Goal: Ask a question

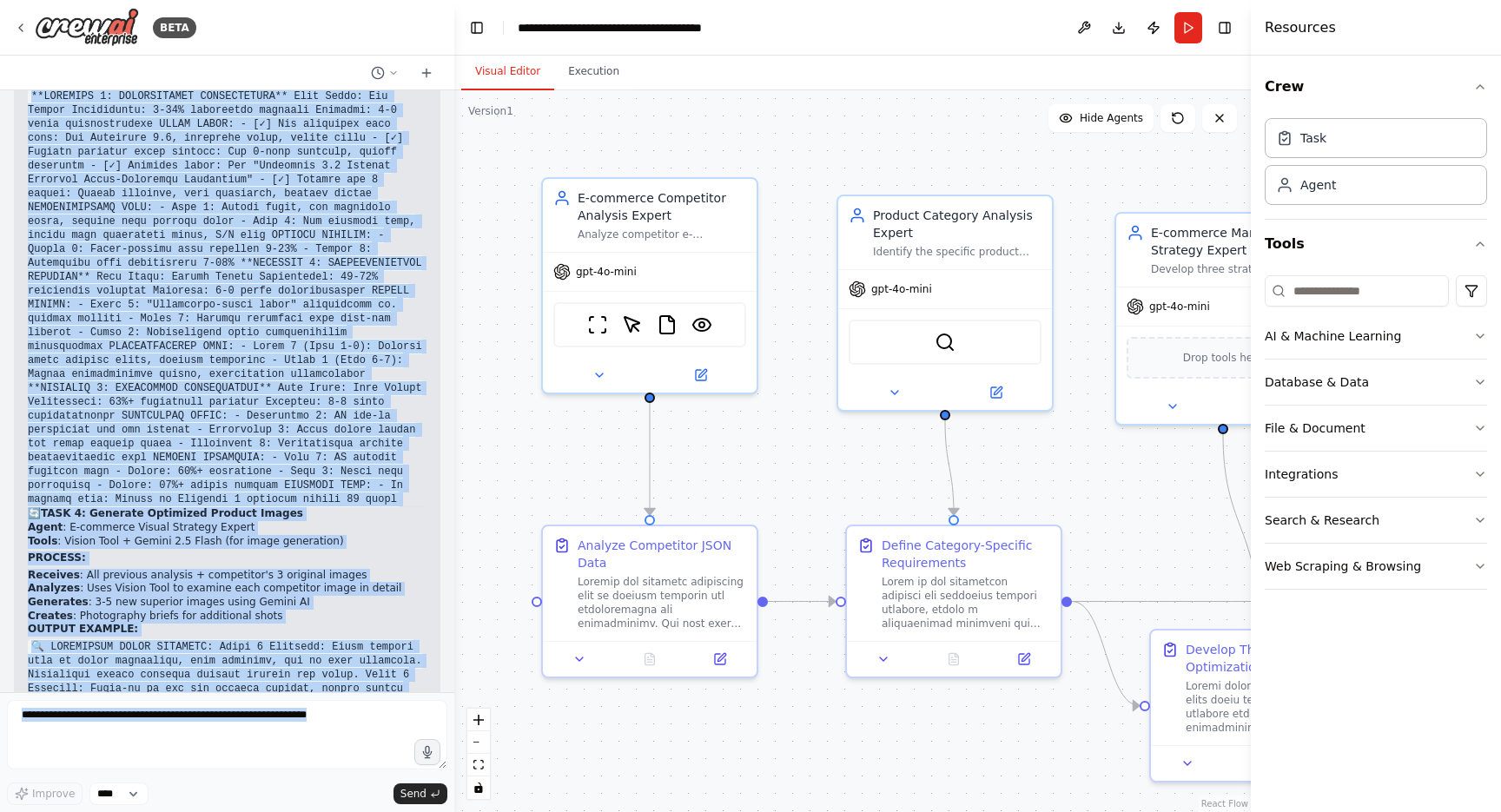
scroll to position [28592, 0]
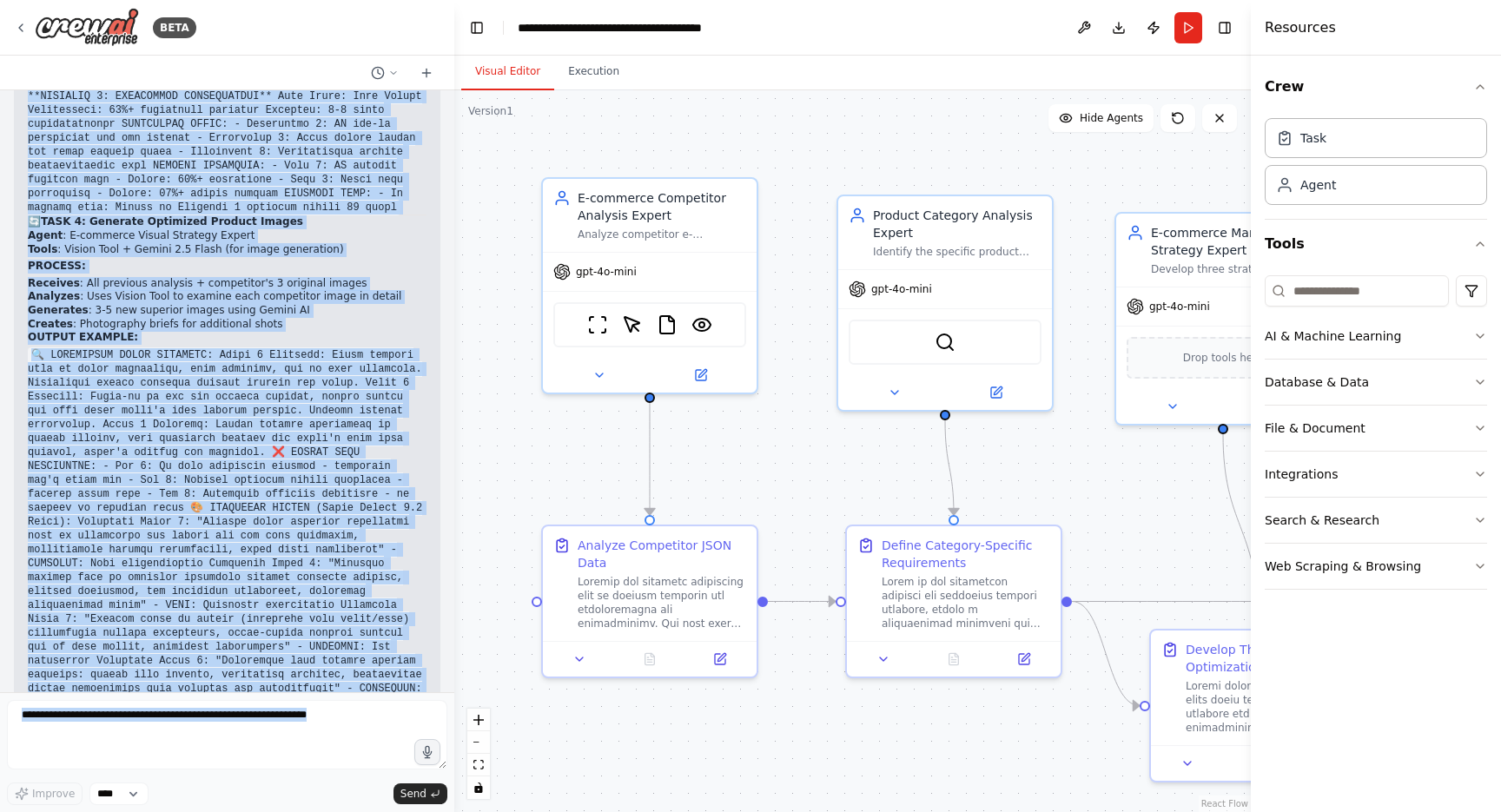
drag, startPoint x: 32, startPoint y: 362, endPoint x: 262, endPoint y: 641, distance: 361.6
click at [262, 641] on div "Hello! I'm the CrewAI assistant. What kind of automation do you want to build? …" at bounding box center [227, 391] width 454 height 602
copy div "what is the current work flow be like , explain it in details , including the e…"
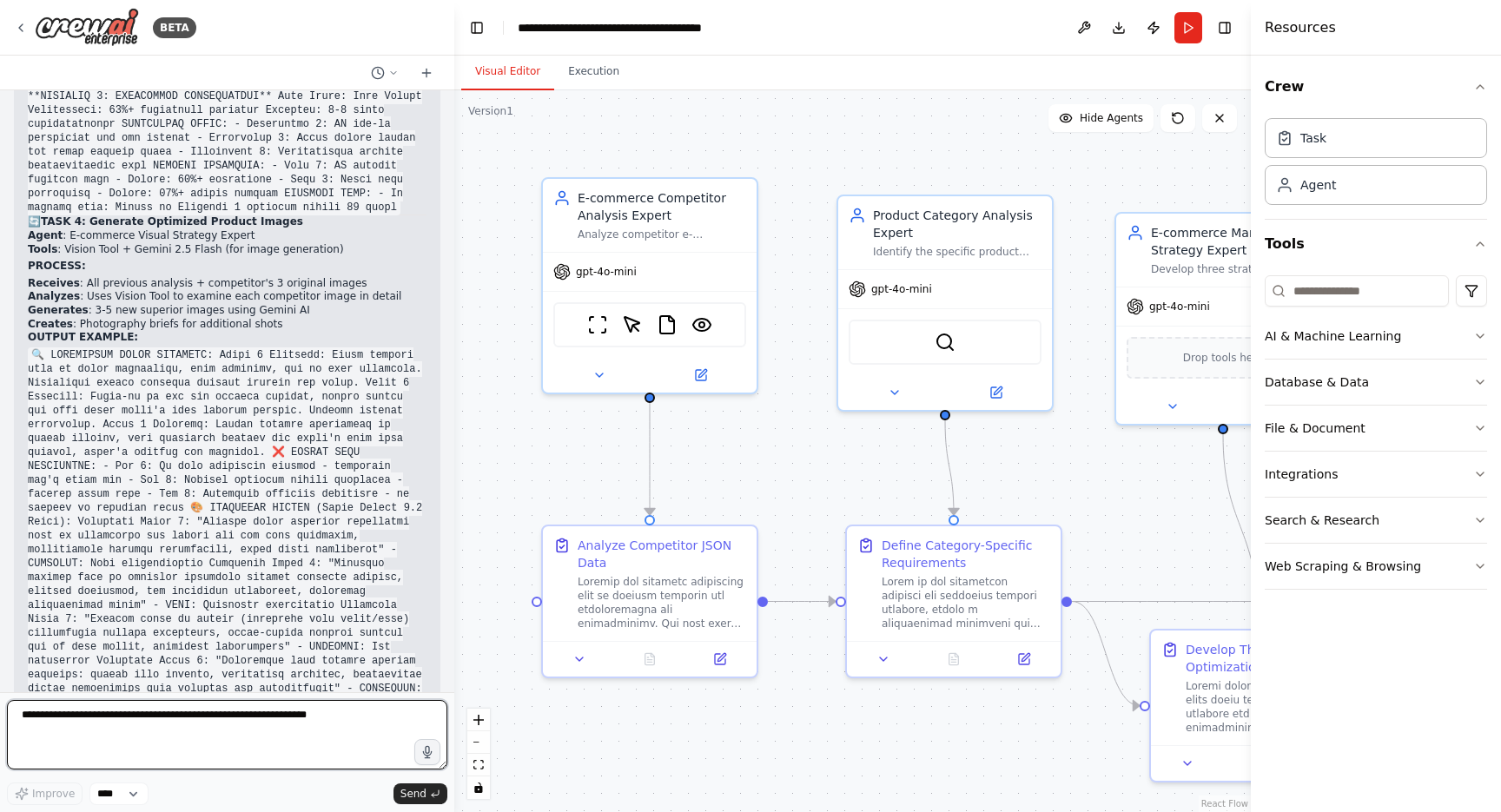
click at [206, 745] on textarea at bounding box center [227, 734] width 440 height 69
paste textarea "**********"
click at [70, 738] on textarea "**********" at bounding box center [227, 734] width 440 height 69
click at [72, 735] on textarea "**********" at bounding box center [227, 734] width 440 height 69
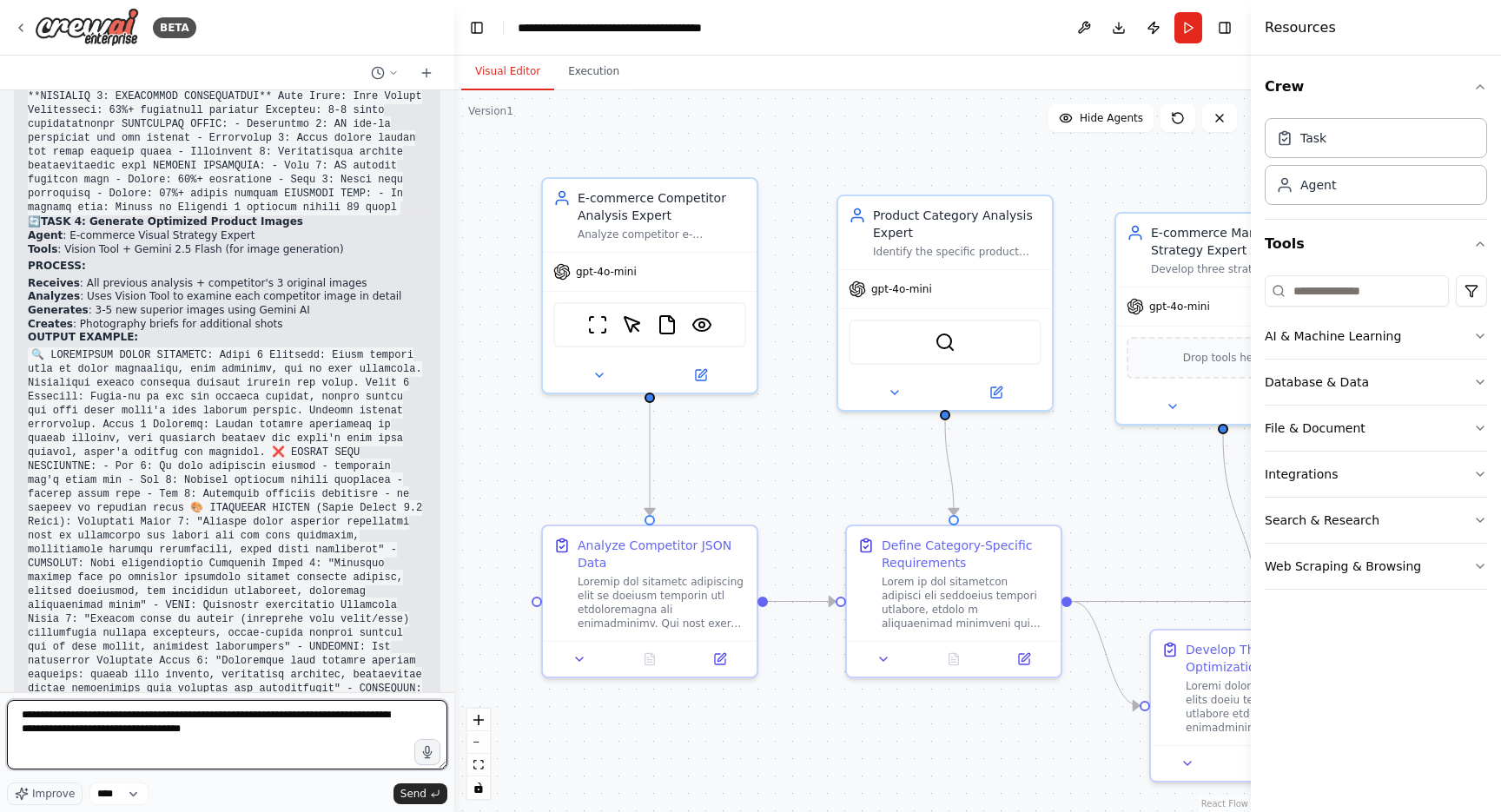
click at [72, 735] on textarea "**********" at bounding box center [227, 734] width 440 height 69
click at [297, 730] on textarea "**********" at bounding box center [227, 734] width 440 height 69
type textarea "**********"
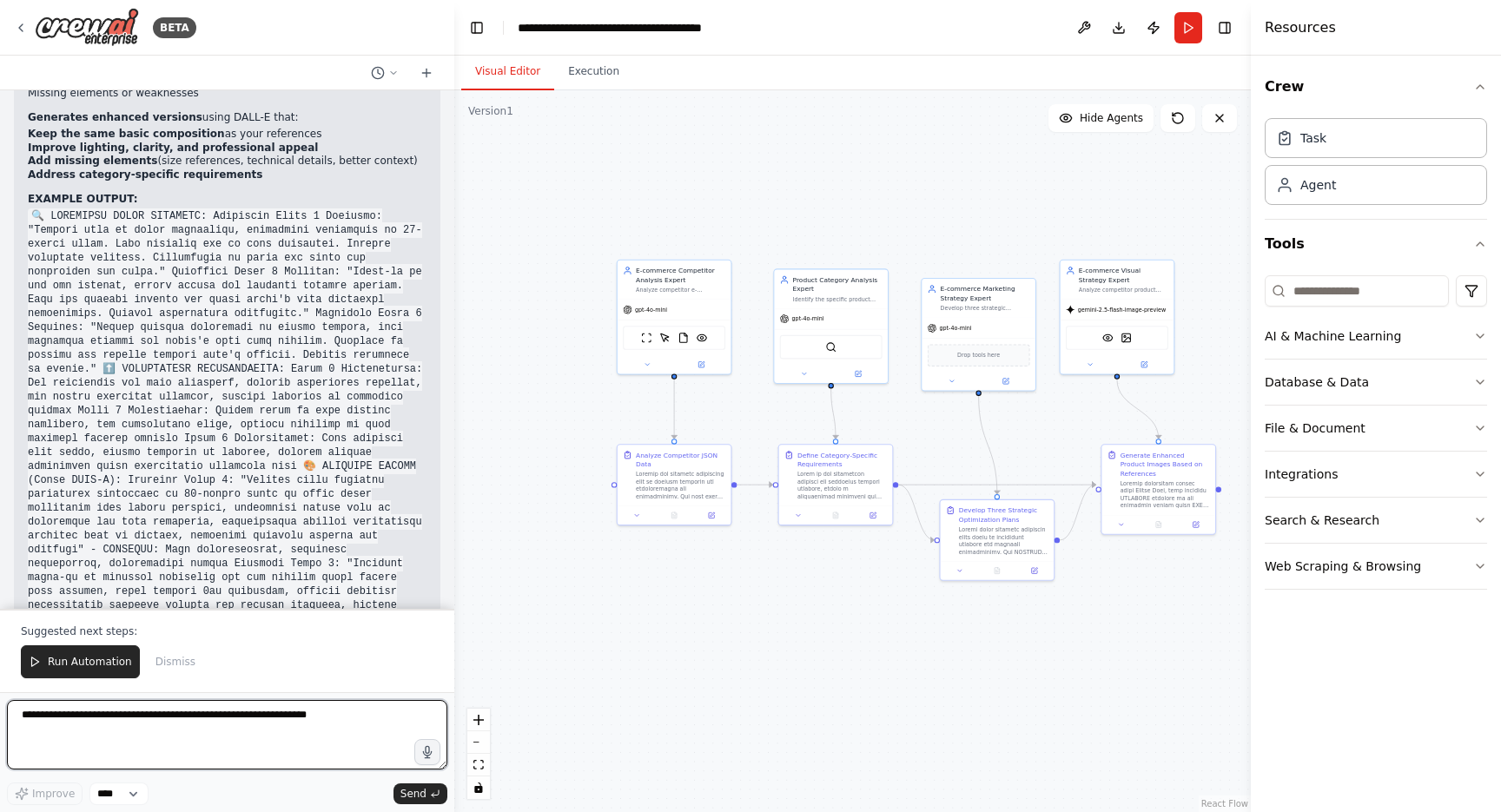
scroll to position [30930, 0]
click at [229, 710] on textarea at bounding box center [227, 734] width 440 height 69
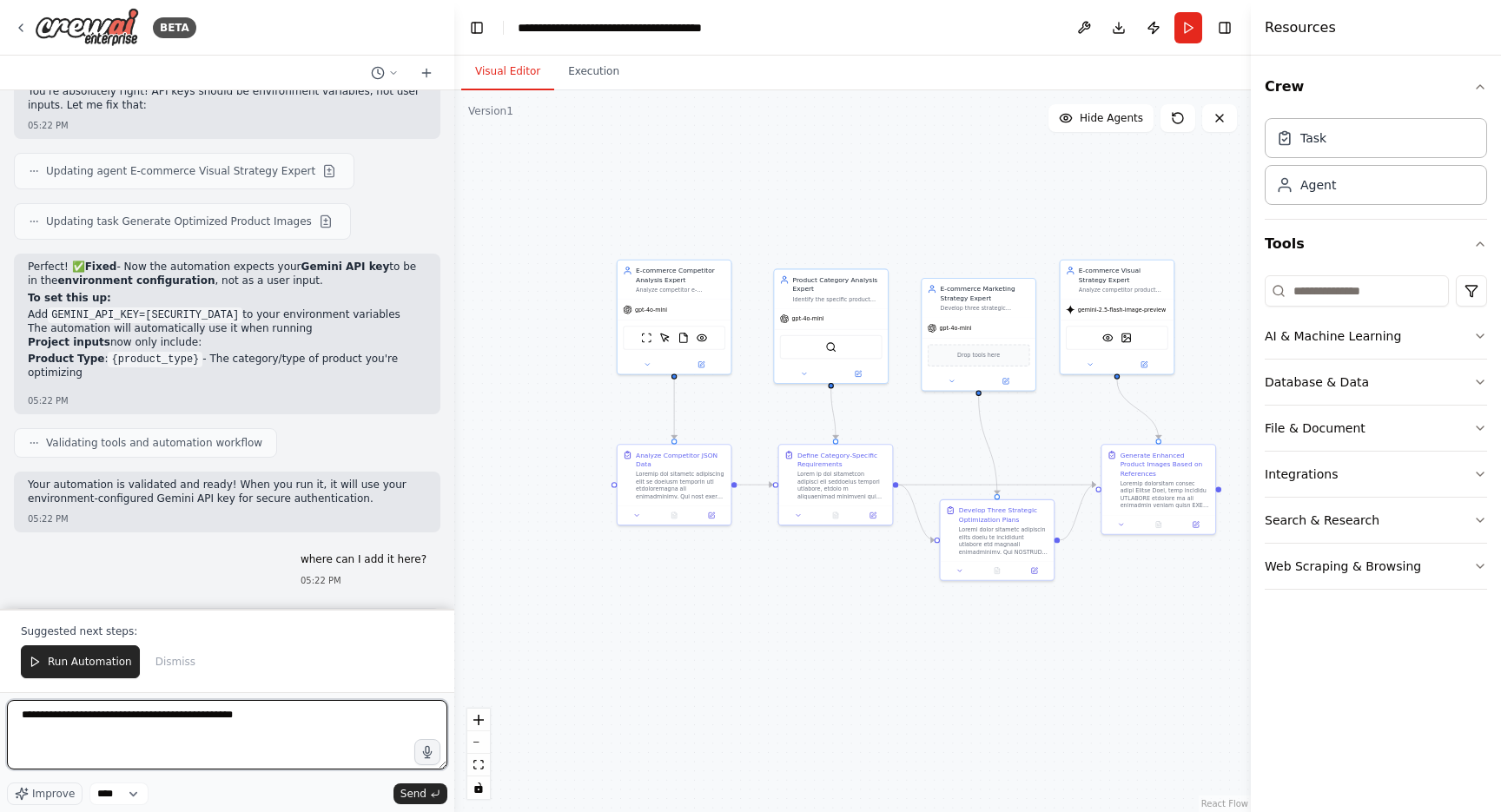
scroll to position [26056, 0]
drag, startPoint x: 104, startPoint y: 415, endPoint x: 25, endPoint y: 395, distance: 81.5
copy p "what is the current work flow be like , explain it in details , including the e…"
click at [290, 710] on textarea "**********" at bounding box center [227, 734] width 440 height 69
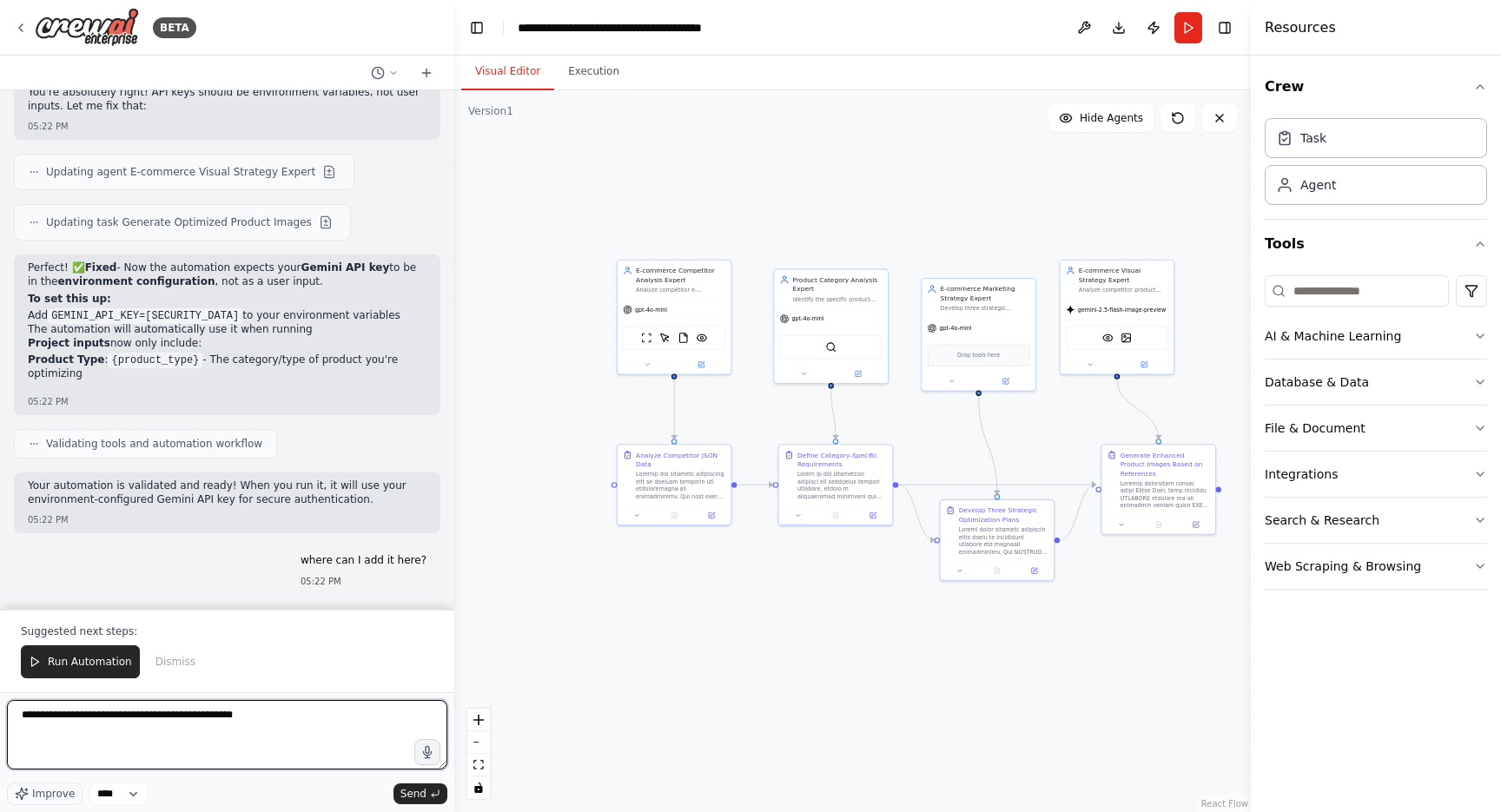
paste textarea "**********"
type textarea "**********"
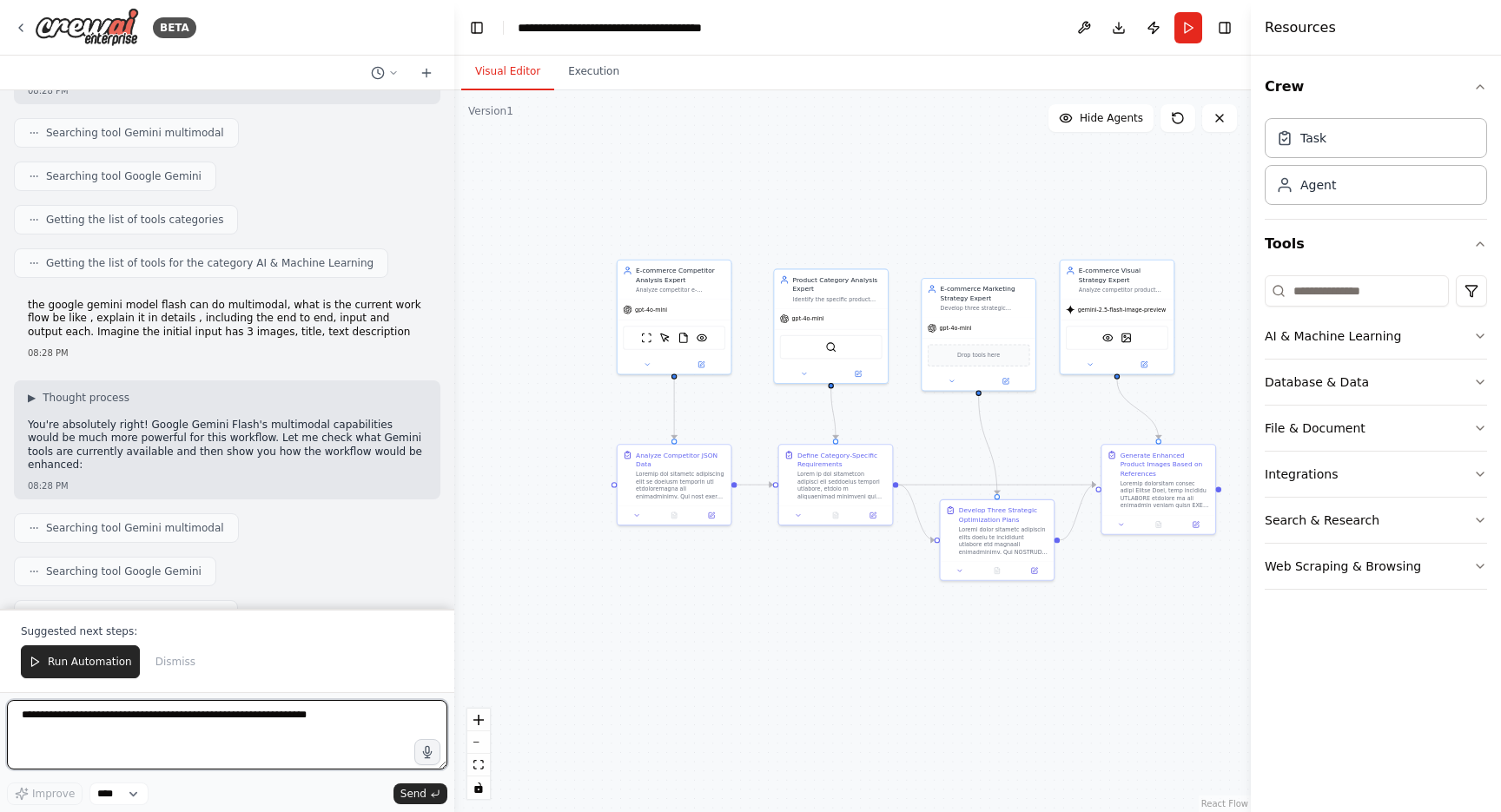
scroll to position [32029, 0]
drag, startPoint x: 29, startPoint y: 319, endPoint x: 201, endPoint y: 407, distance: 193.2
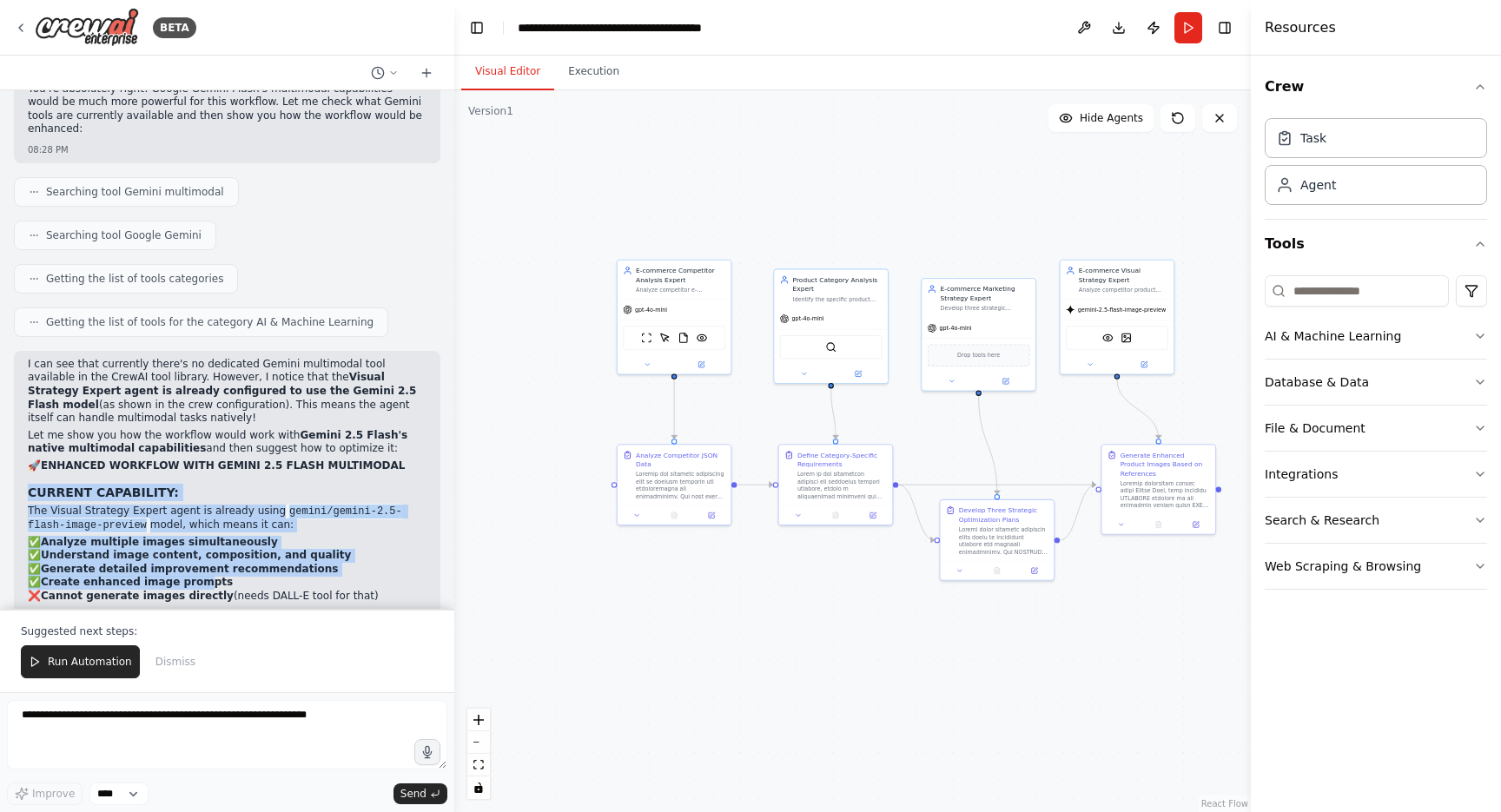
scroll to position [32378, 0]
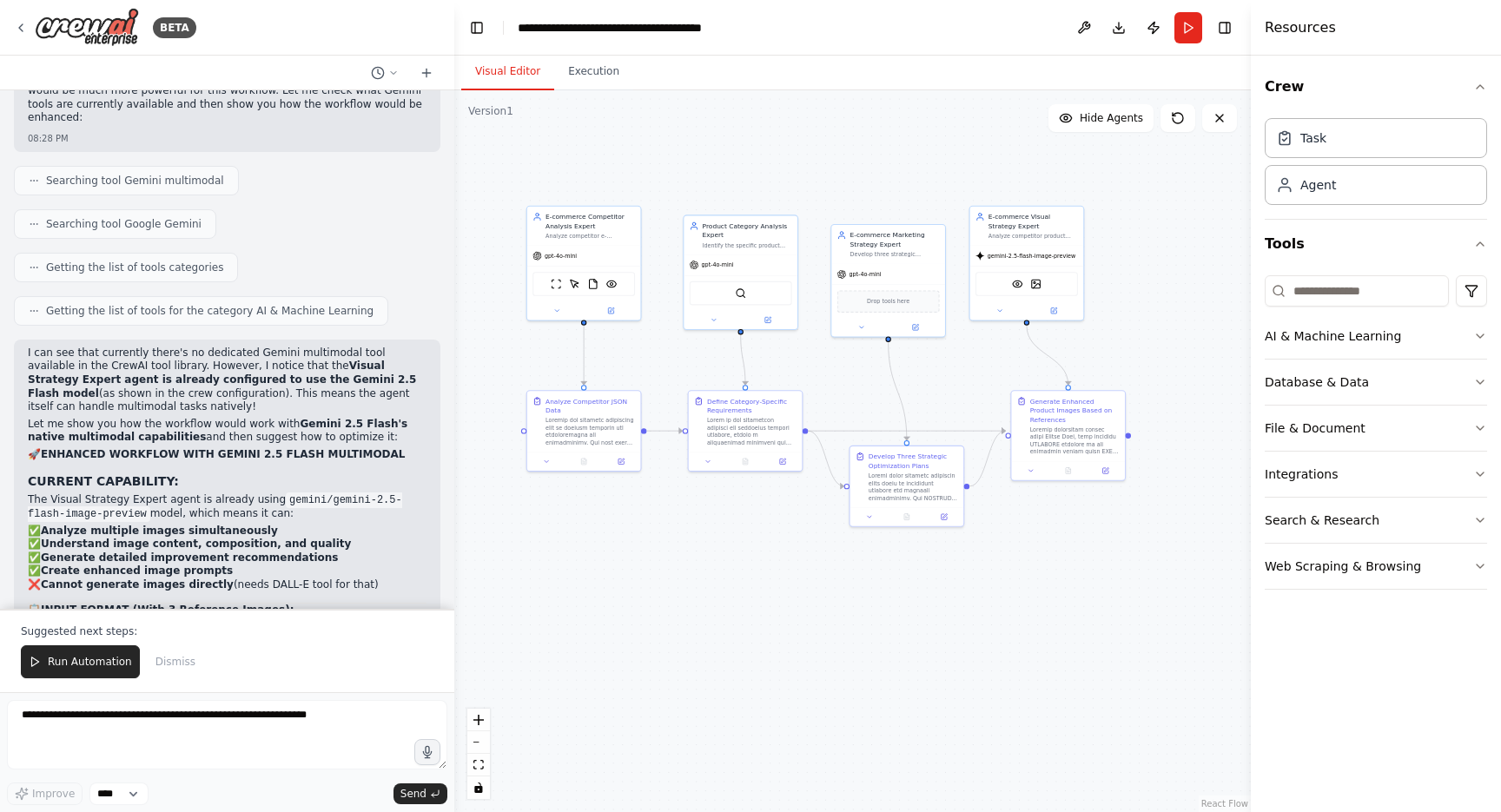
drag, startPoint x: 948, startPoint y: 470, endPoint x: 847, endPoint y: 411, distance: 117.0
click at [847, 411] on div ".deletable-edge-delete-btn { width: 20px; height: 20px; border: 0px solid #ffff…" at bounding box center [852, 451] width 796 height 722
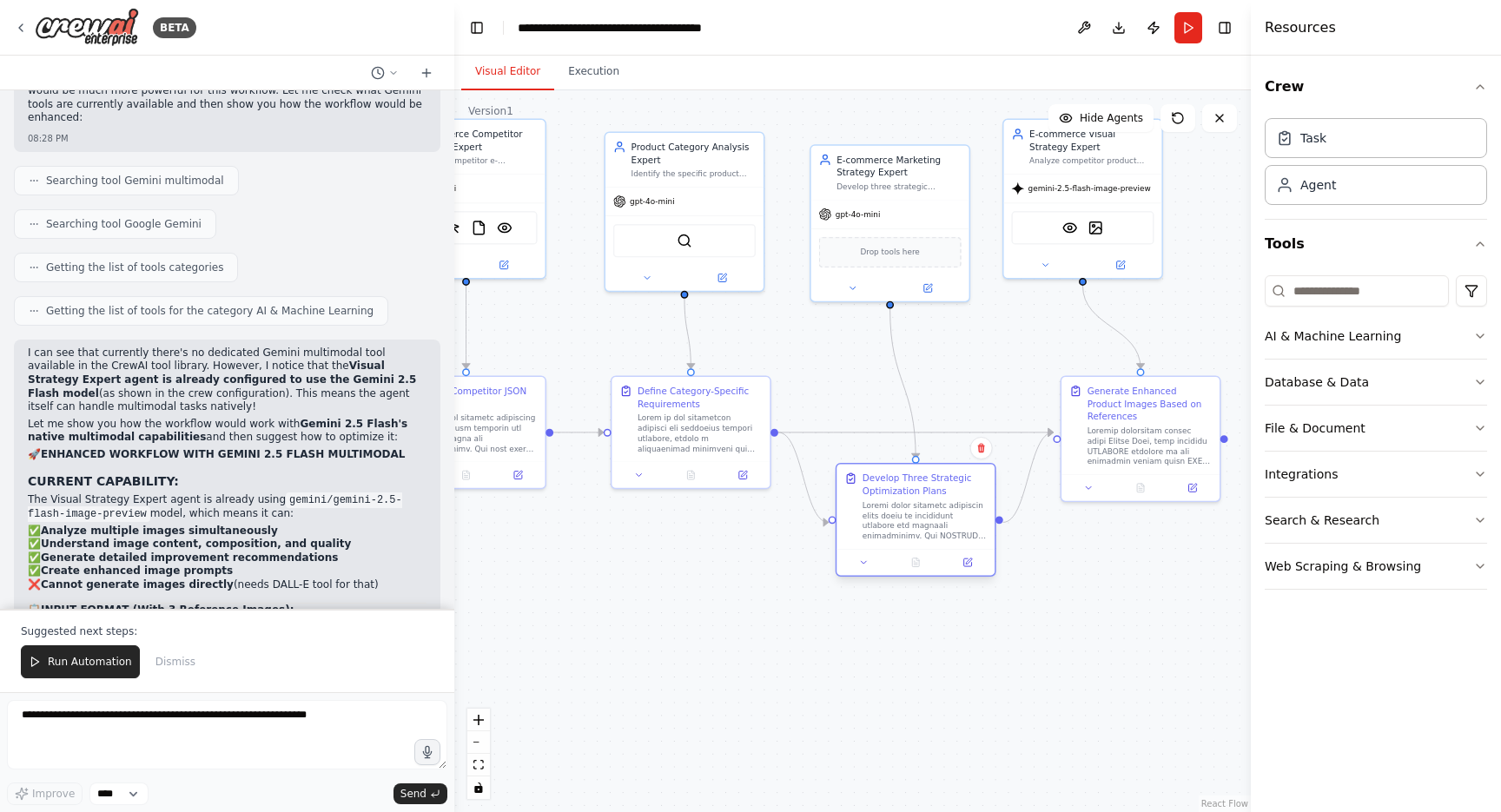
drag, startPoint x: 905, startPoint y: 496, endPoint x: 908, endPoint y: 505, distance: 9.5
click at [908, 505] on div at bounding box center [924, 521] width 124 height 41
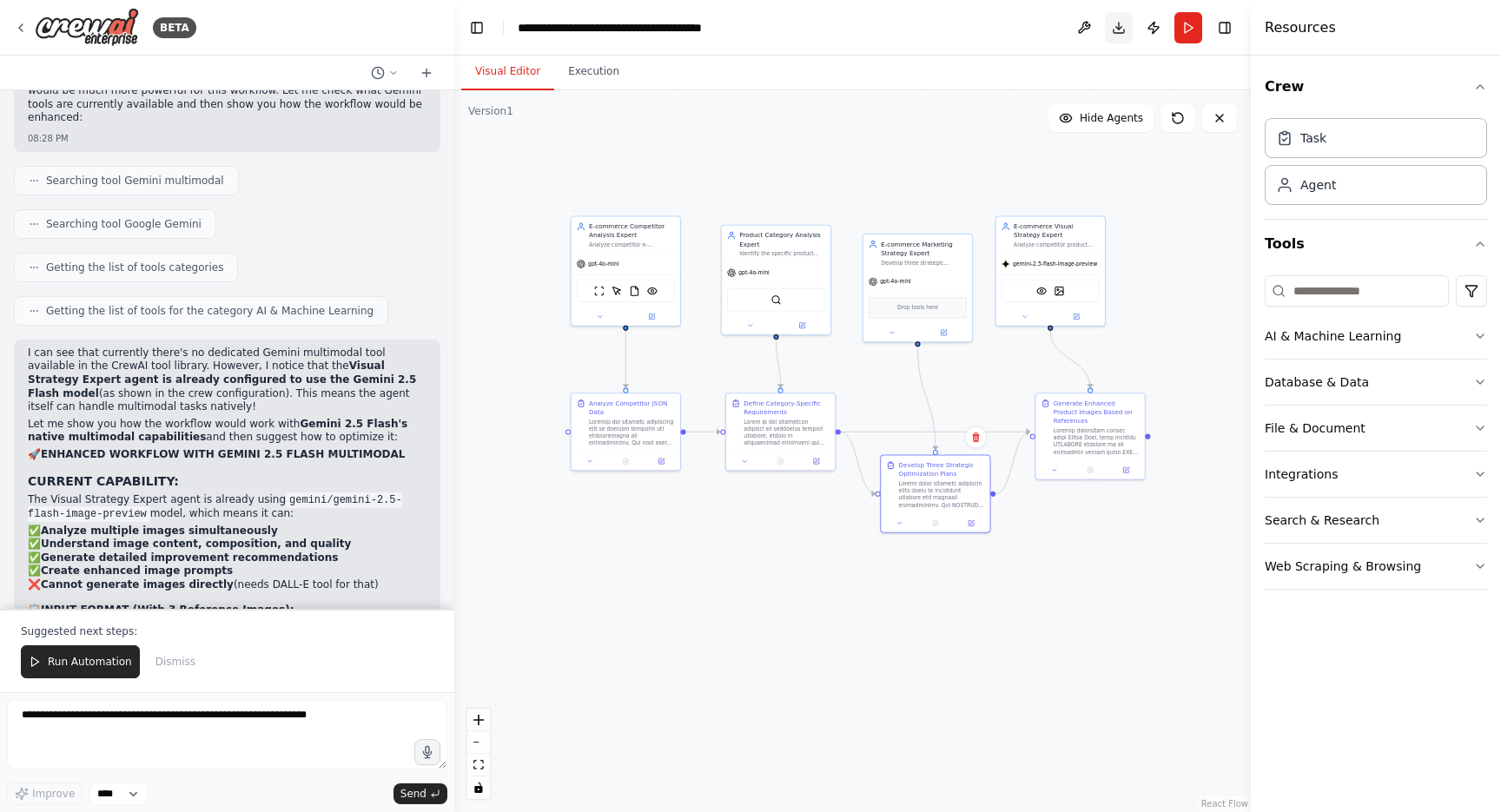
click at [1124, 26] on button "Download" at bounding box center [1119, 28] width 28 height 32
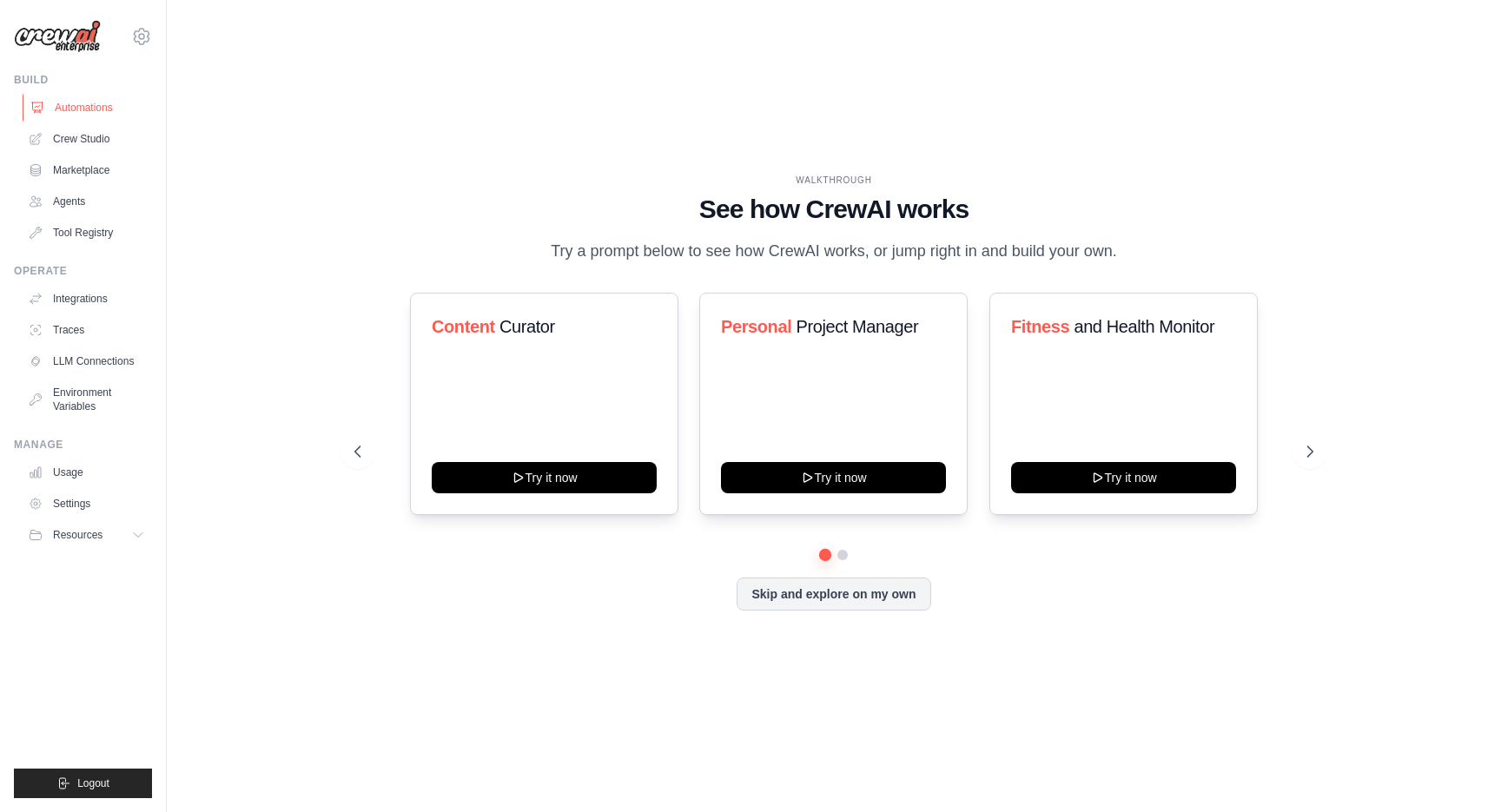
click at [93, 98] on link "Automations" at bounding box center [88, 108] width 131 height 28
click at [85, 141] on link "Crew Studio" at bounding box center [88, 139] width 131 height 28
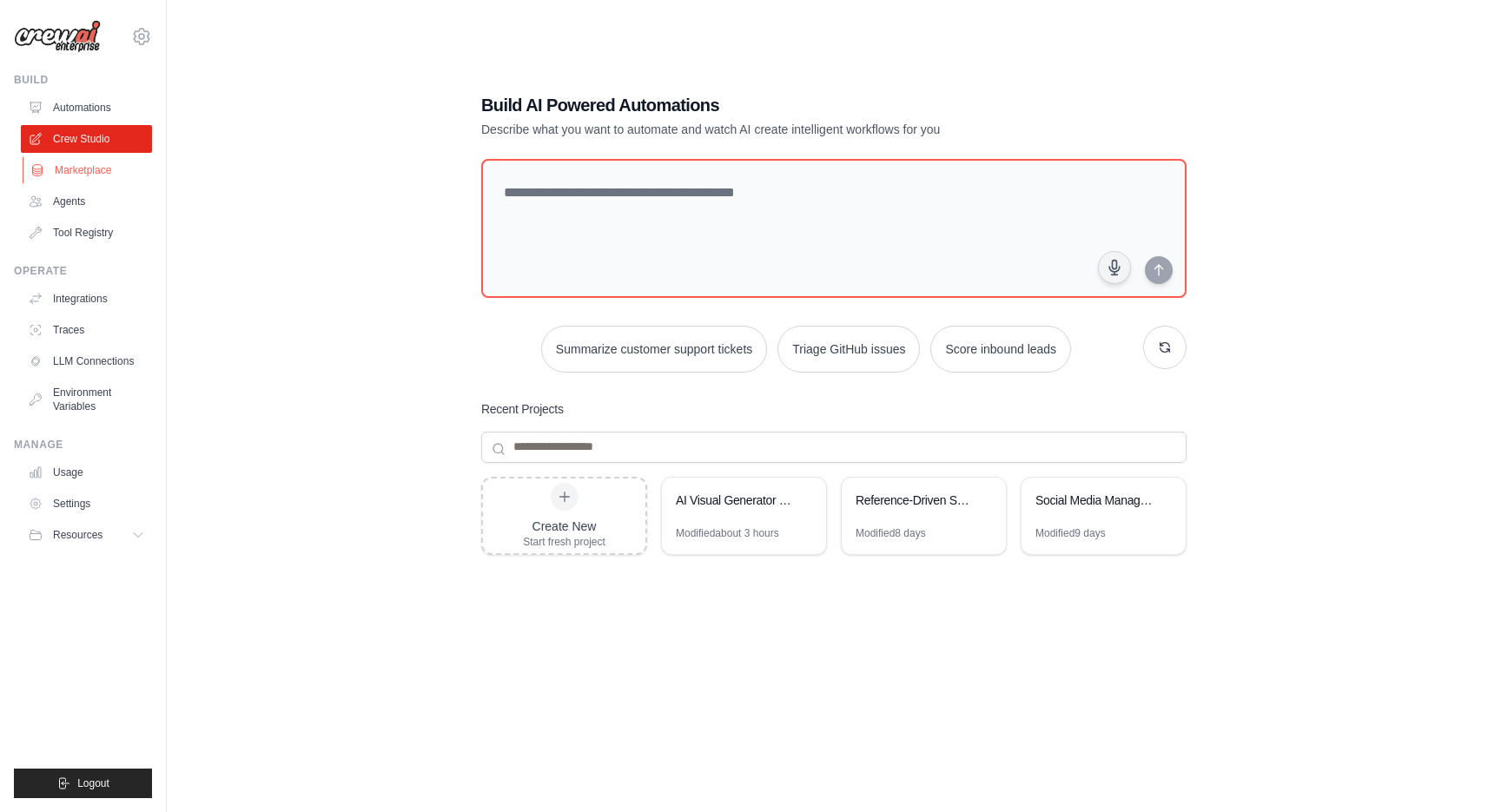
drag, startPoint x: 0, startPoint y: 0, endPoint x: 81, endPoint y: 167, distance: 185.6
click at [81, 167] on link "Marketplace" at bounding box center [88, 171] width 131 height 28
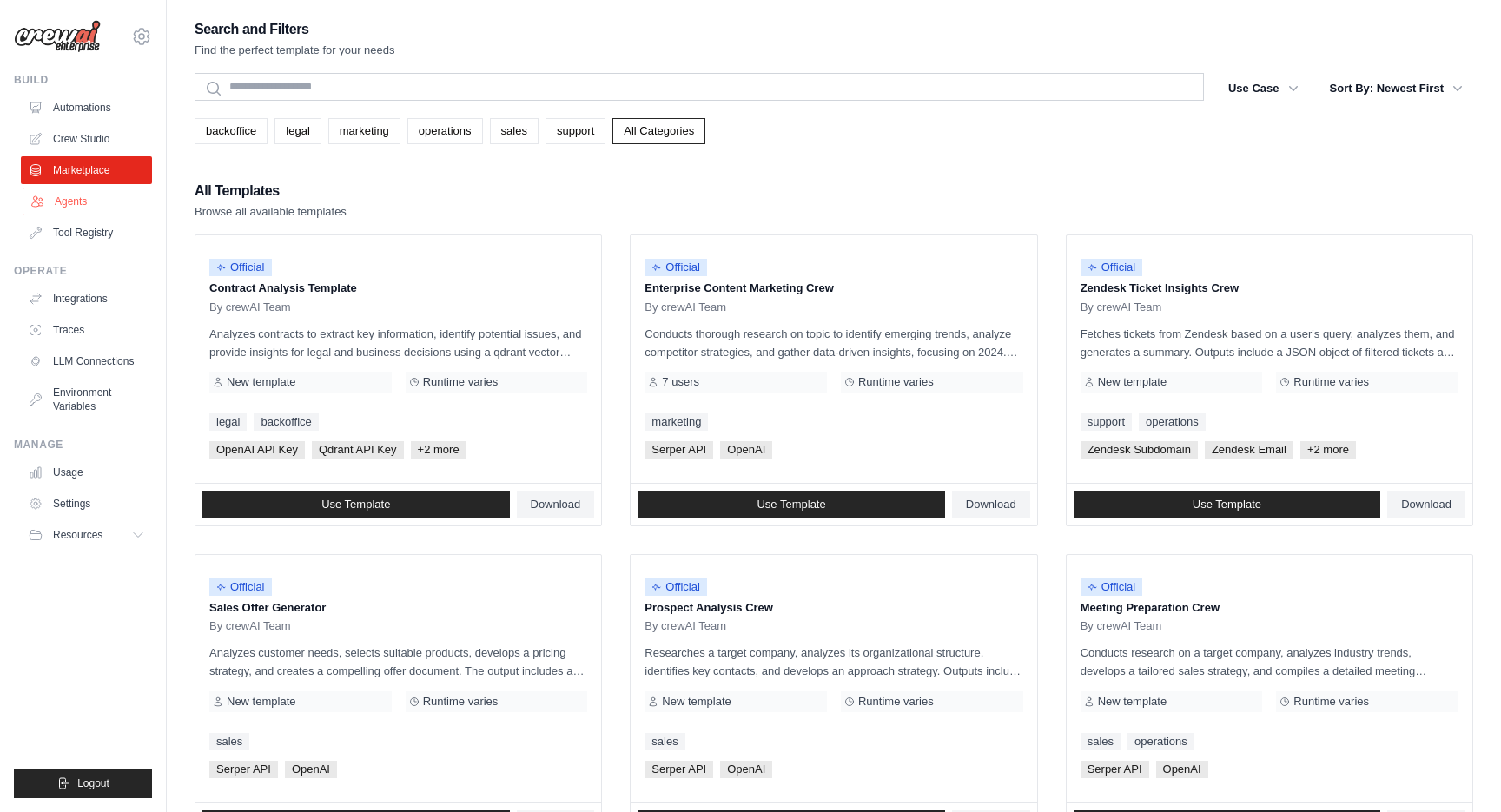
click at [76, 204] on link "Agents" at bounding box center [88, 201] width 131 height 28
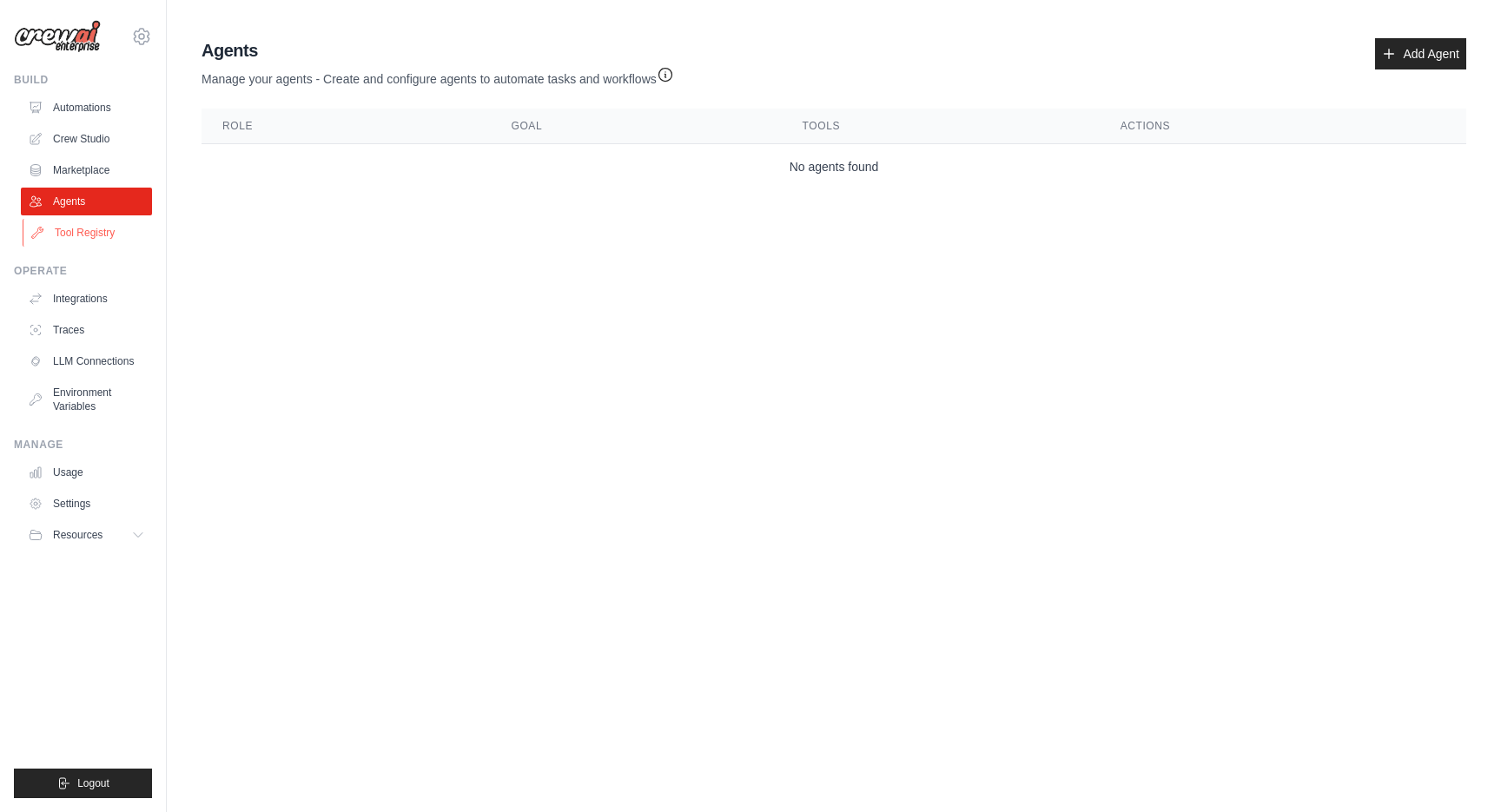
click at [76, 229] on link "Tool Registry" at bounding box center [88, 233] width 131 height 28
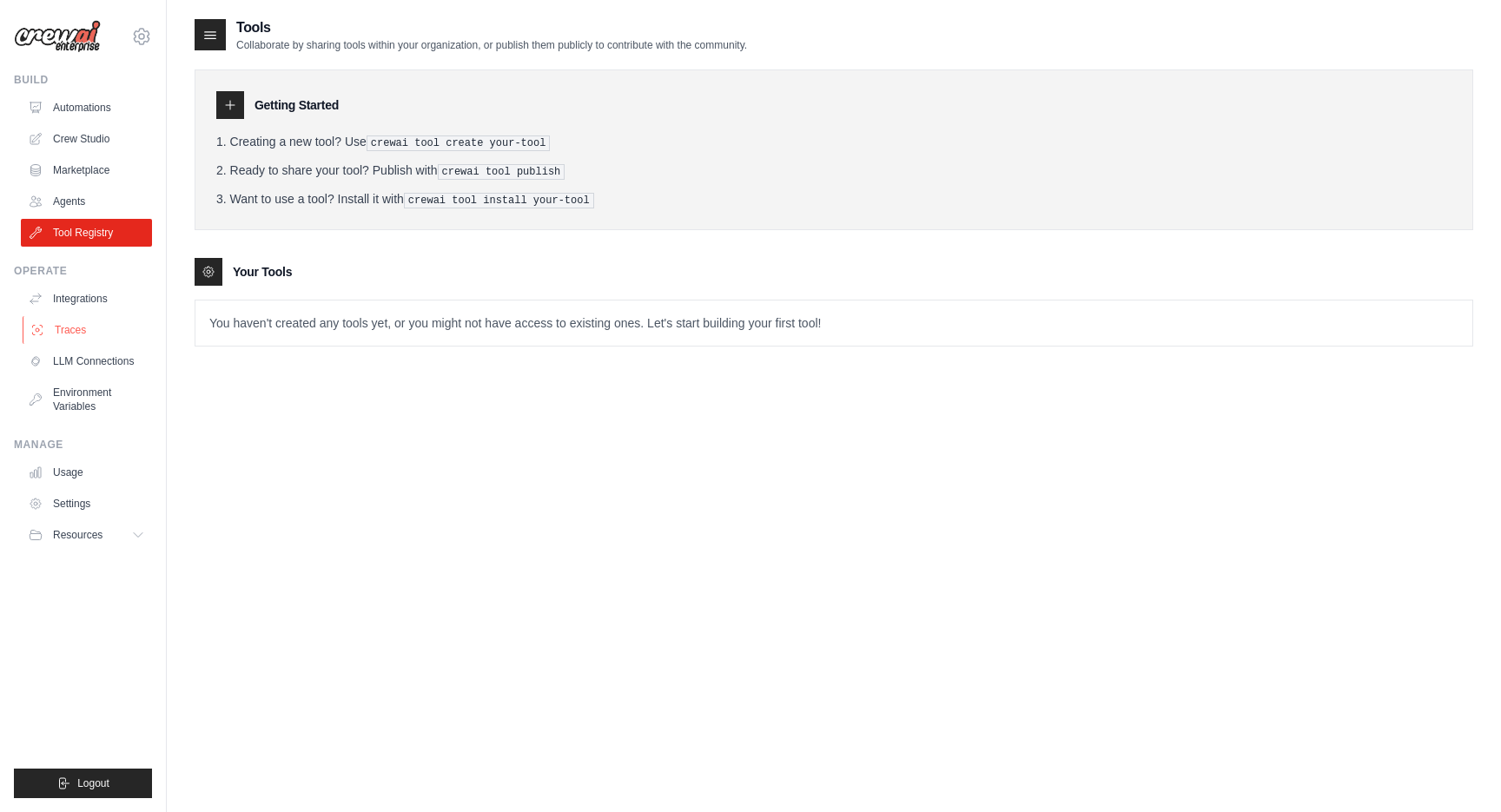
click at [66, 316] on link "Traces" at bounding box center [88, 330] width 131 height 28
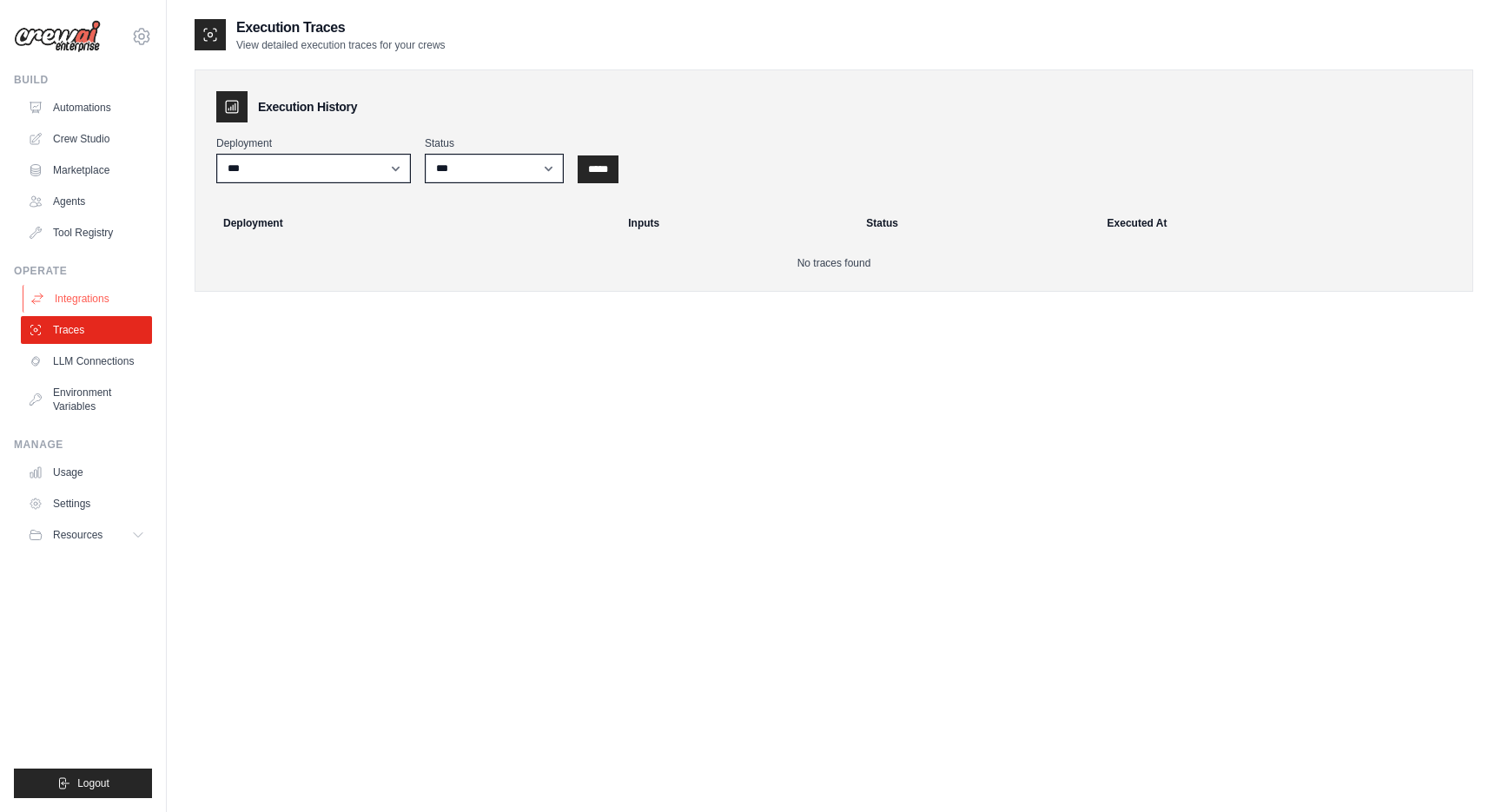
click at [72, 299] on link "Integrations" at bounding box center [88, 299] width 131 height 28
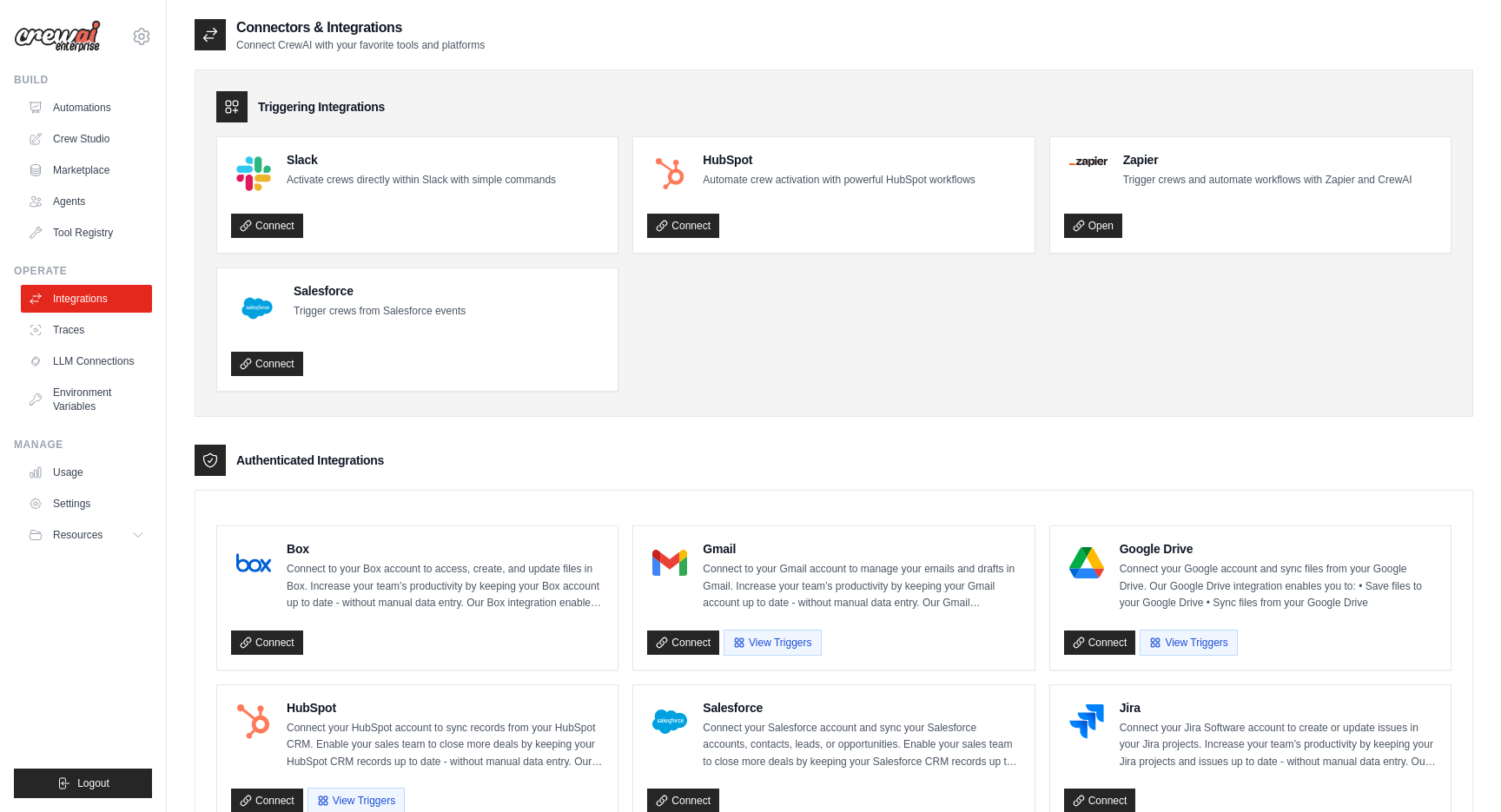
click ul "Integrations Traces LLM Connections Environment Variables"
click link "Environment Variables"
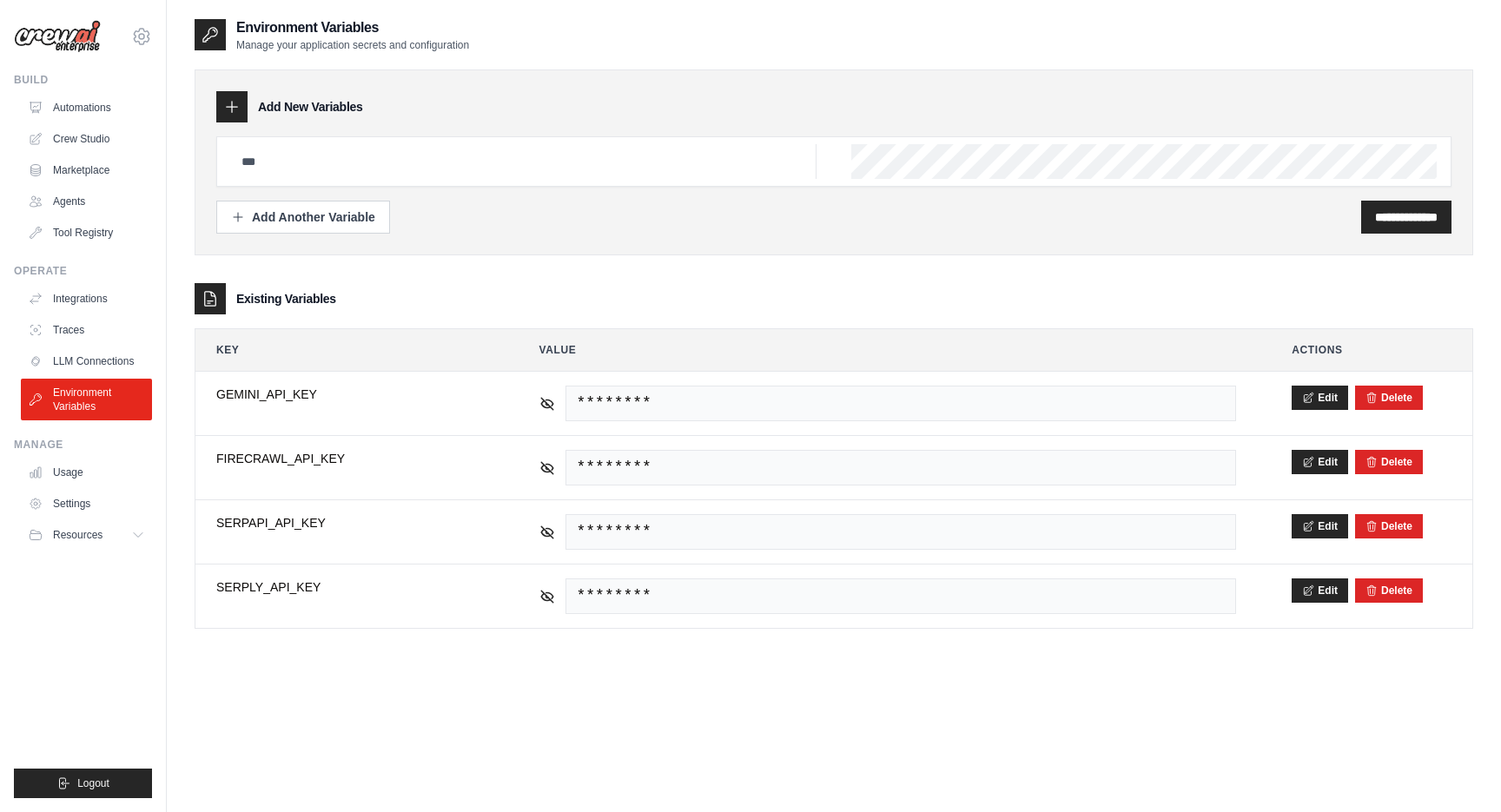
click img
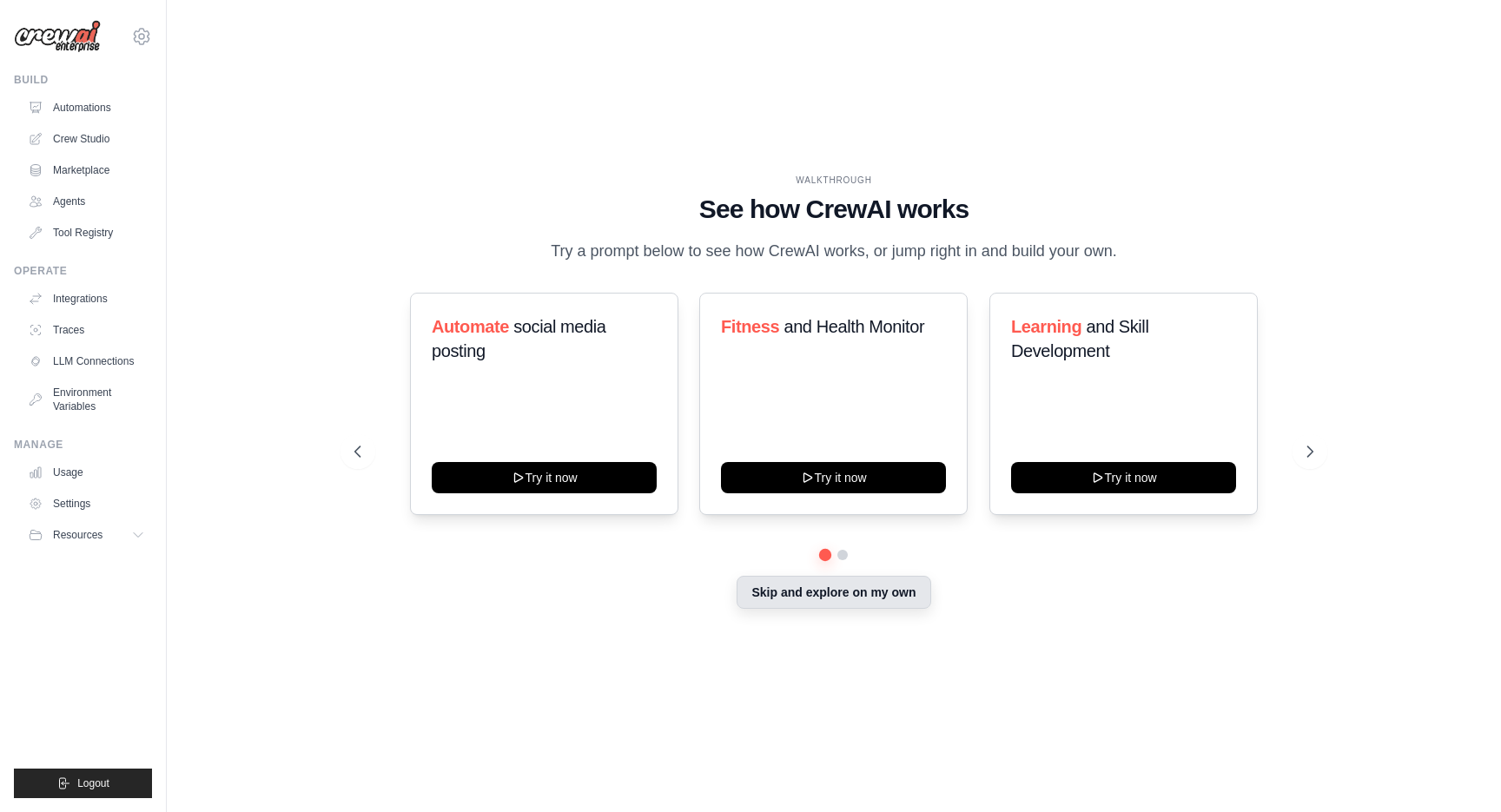
click at [871, 597] on button "Skip and explore on my own" at bounding box center [833, 592] width 193 height 33
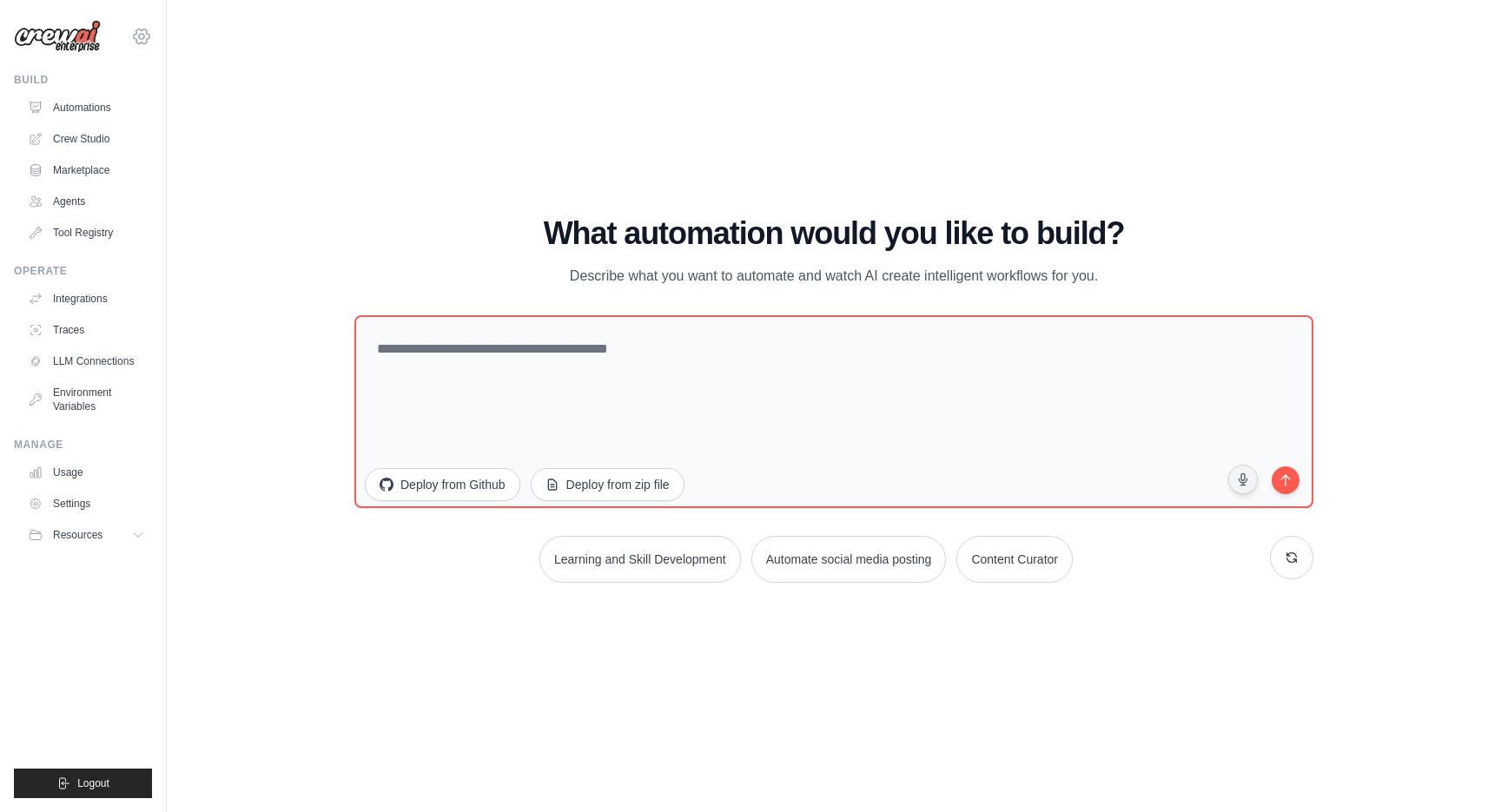
click at [139, 26] on icon at bounding box center [142, 37] width 21 height 21
click at [154, 121] on link "Settings" at bounding box center [141, 122] width 153 height 32
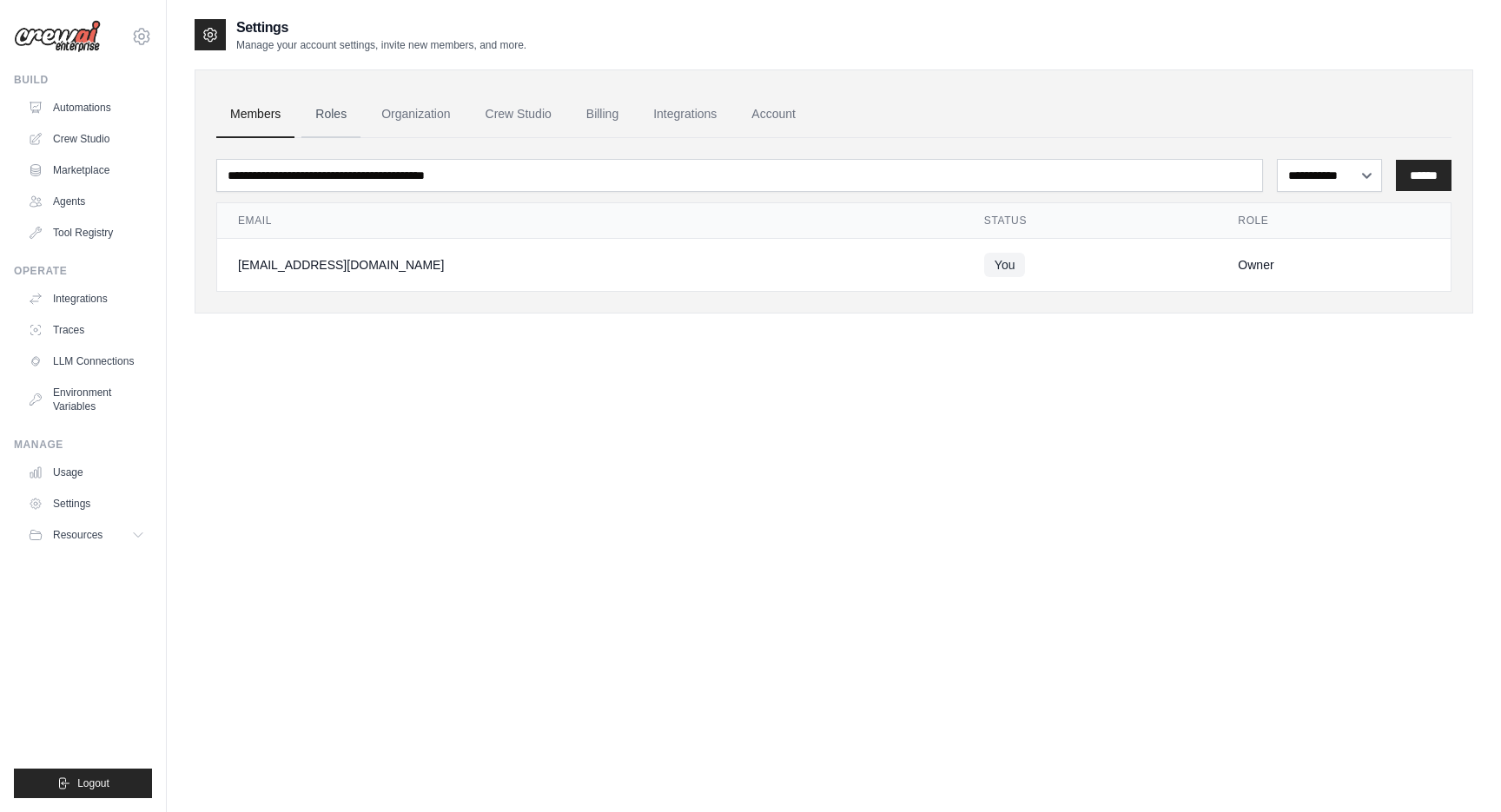
click at [326, 117] on link "Roles" at bounding box center [330, 115] width 59 height 47
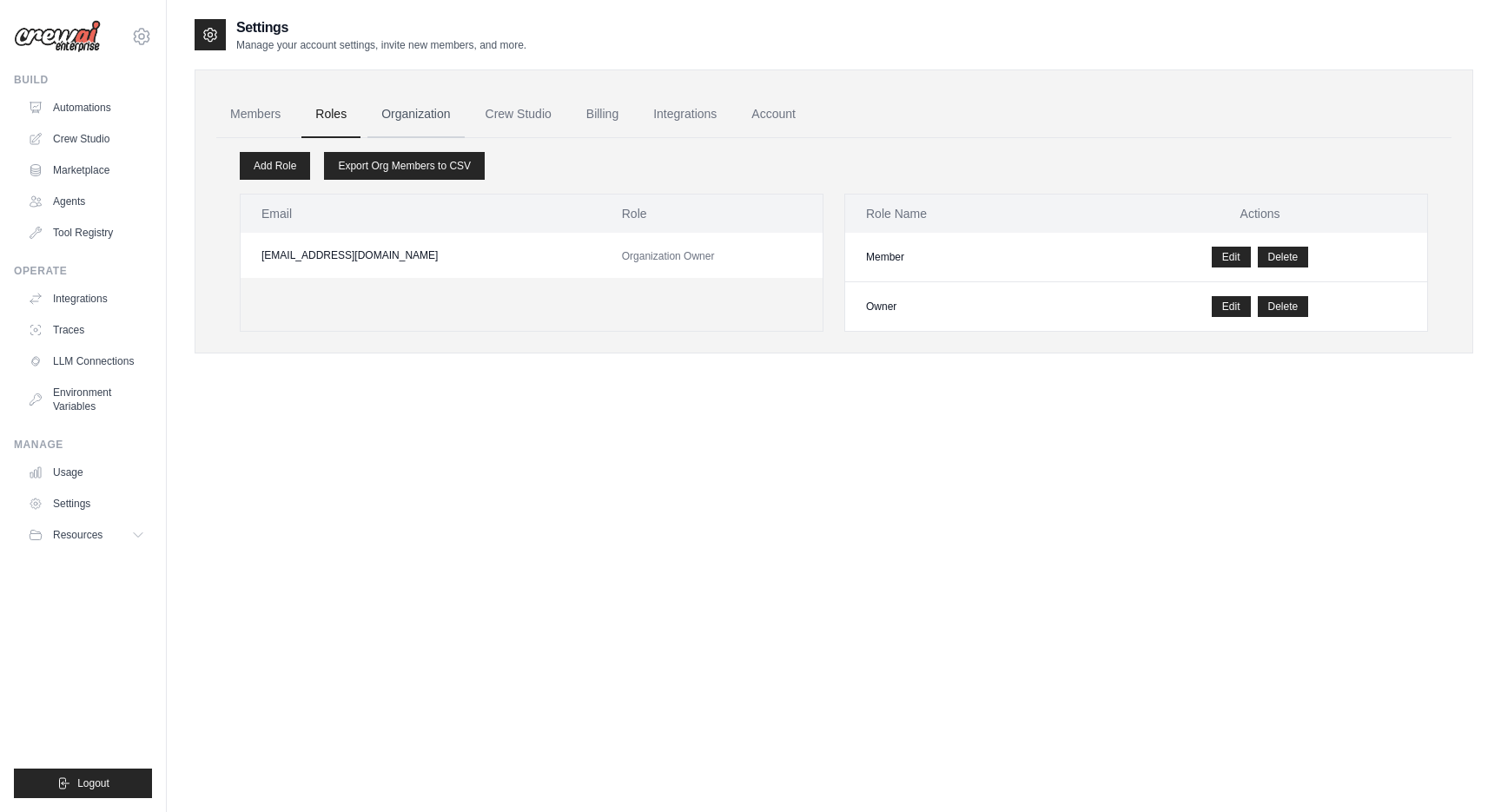
click at [384, 115] on link "Organization" at bounding box center [416, 115] width 96 height 47
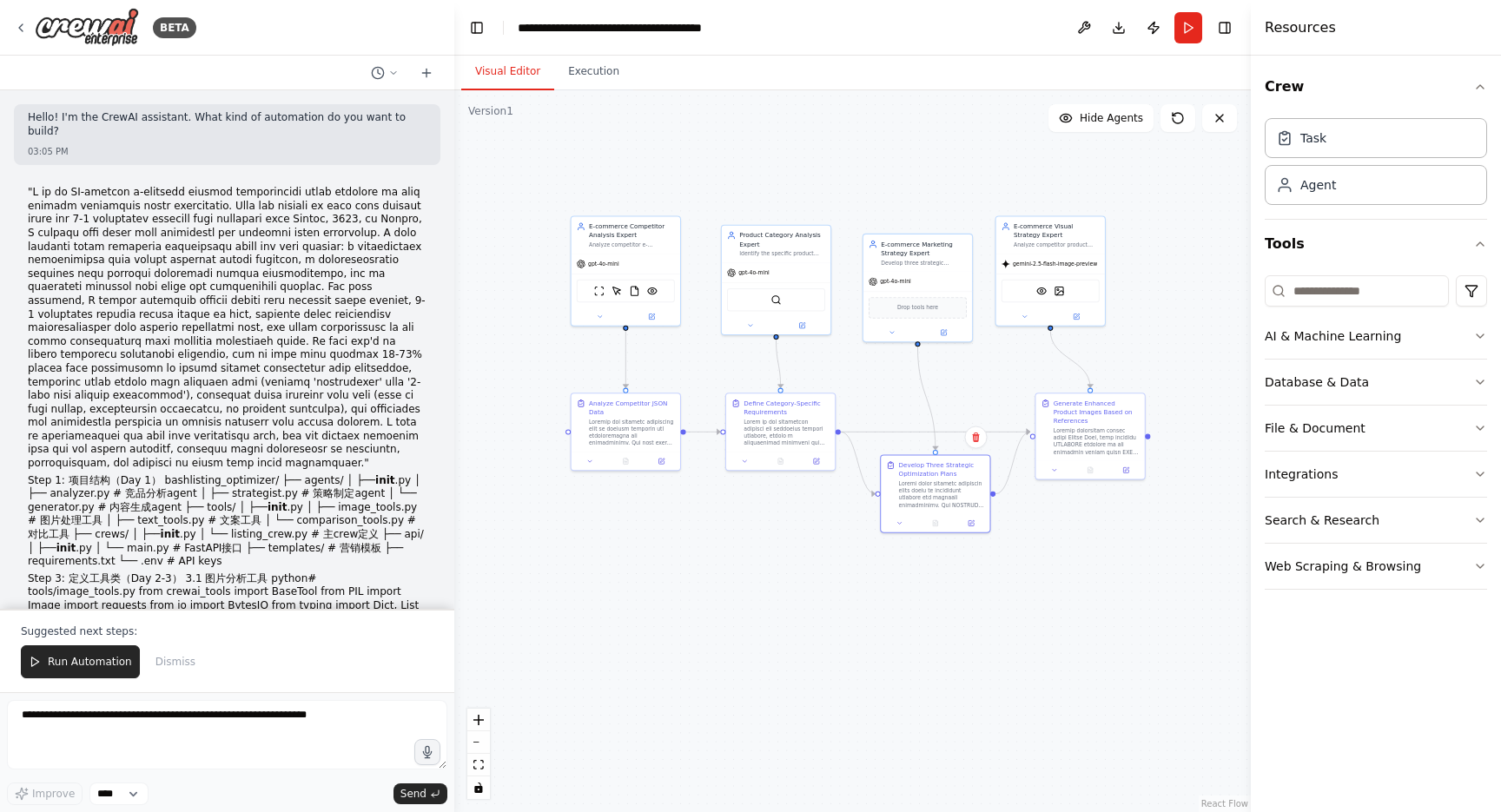
scroll to position [33803, 0]
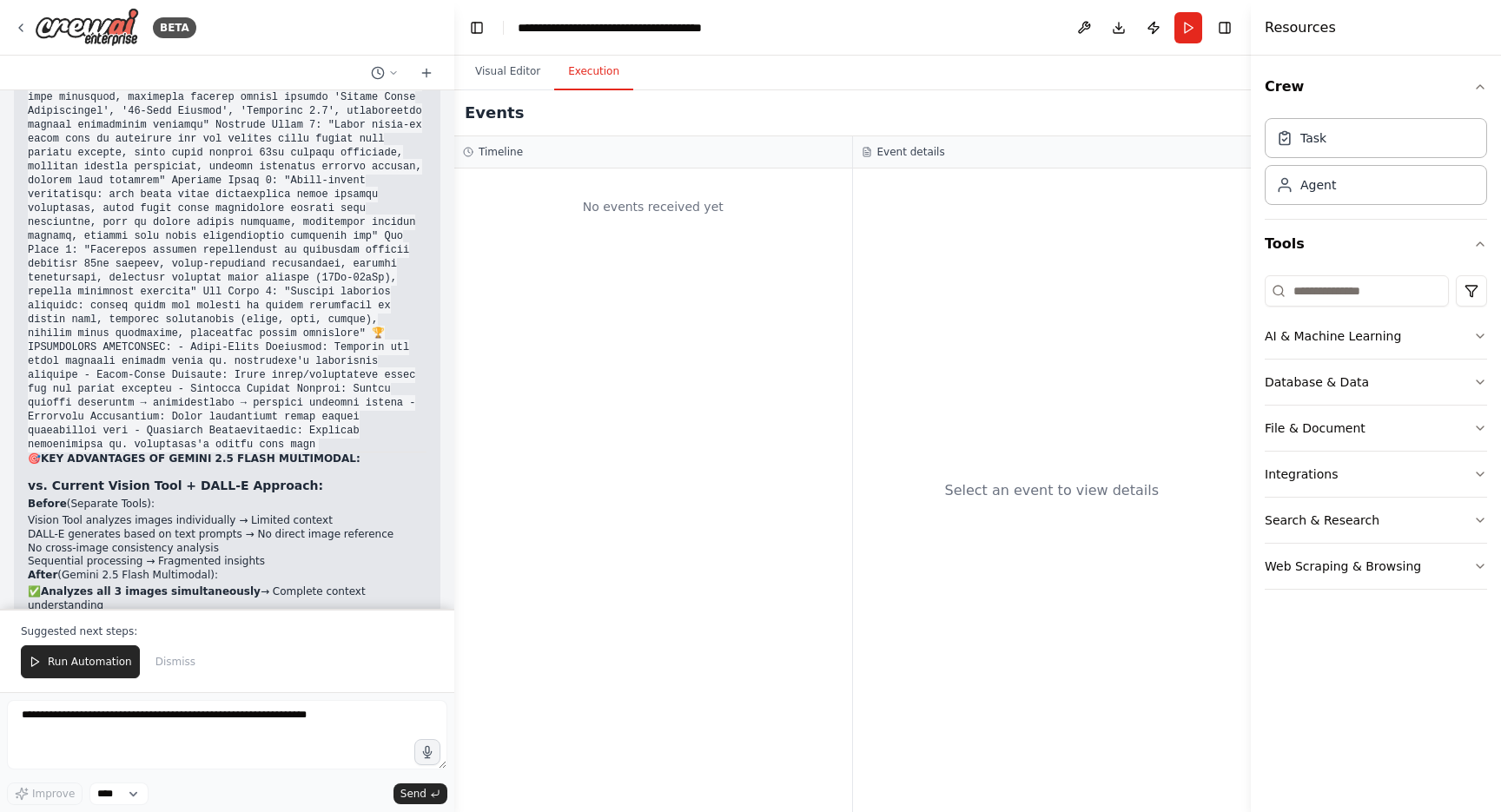
click at [592, 84] on button "Execution" at bounding box center [593, 73] width 79 height 37
click at [519, 72] on button "Visual Editor" at bounding box center [508, 73] width 93 height 37
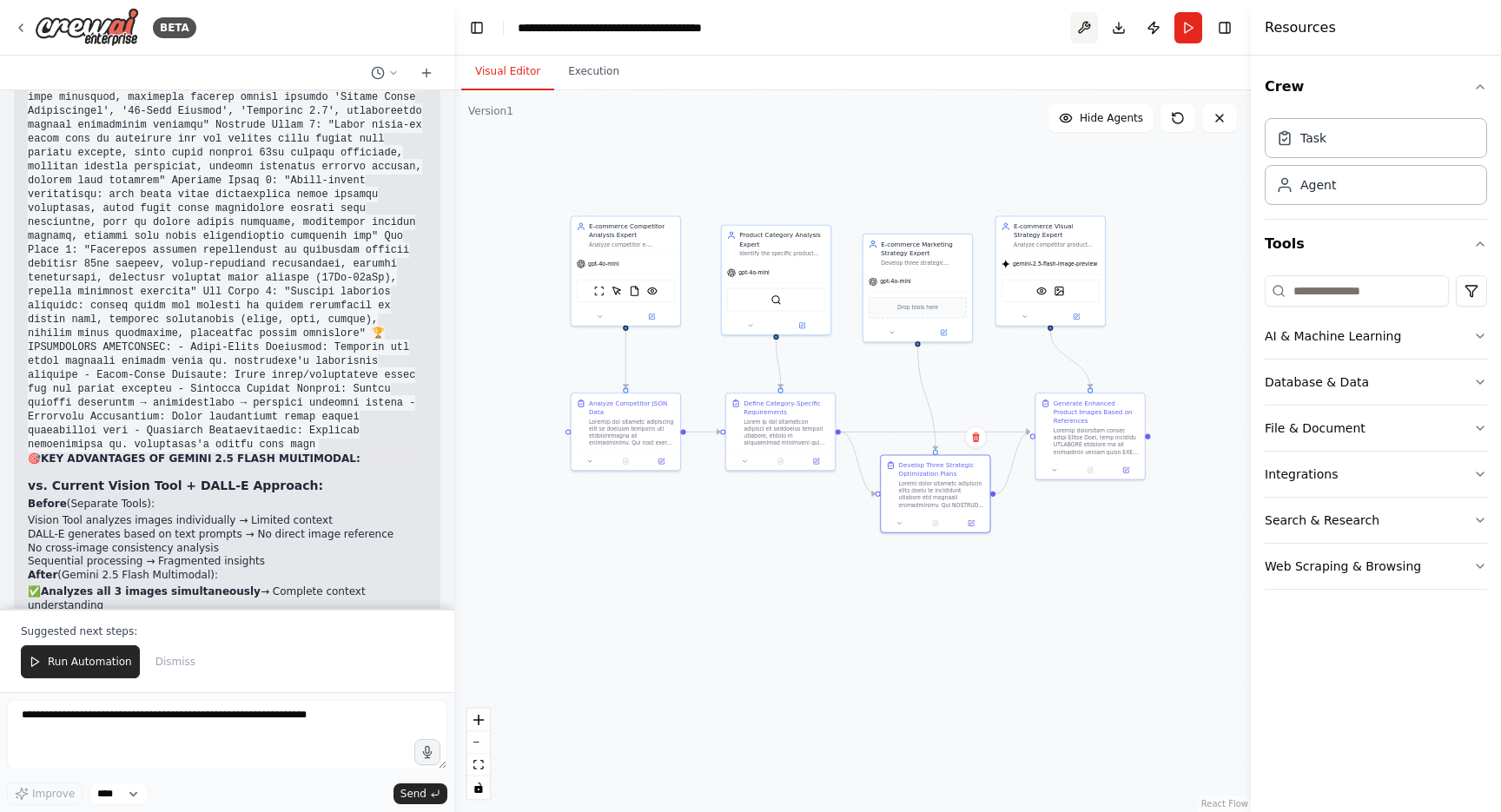
click at [1083, 27] on button at bounding box center [1084, 28] width 28 height 32
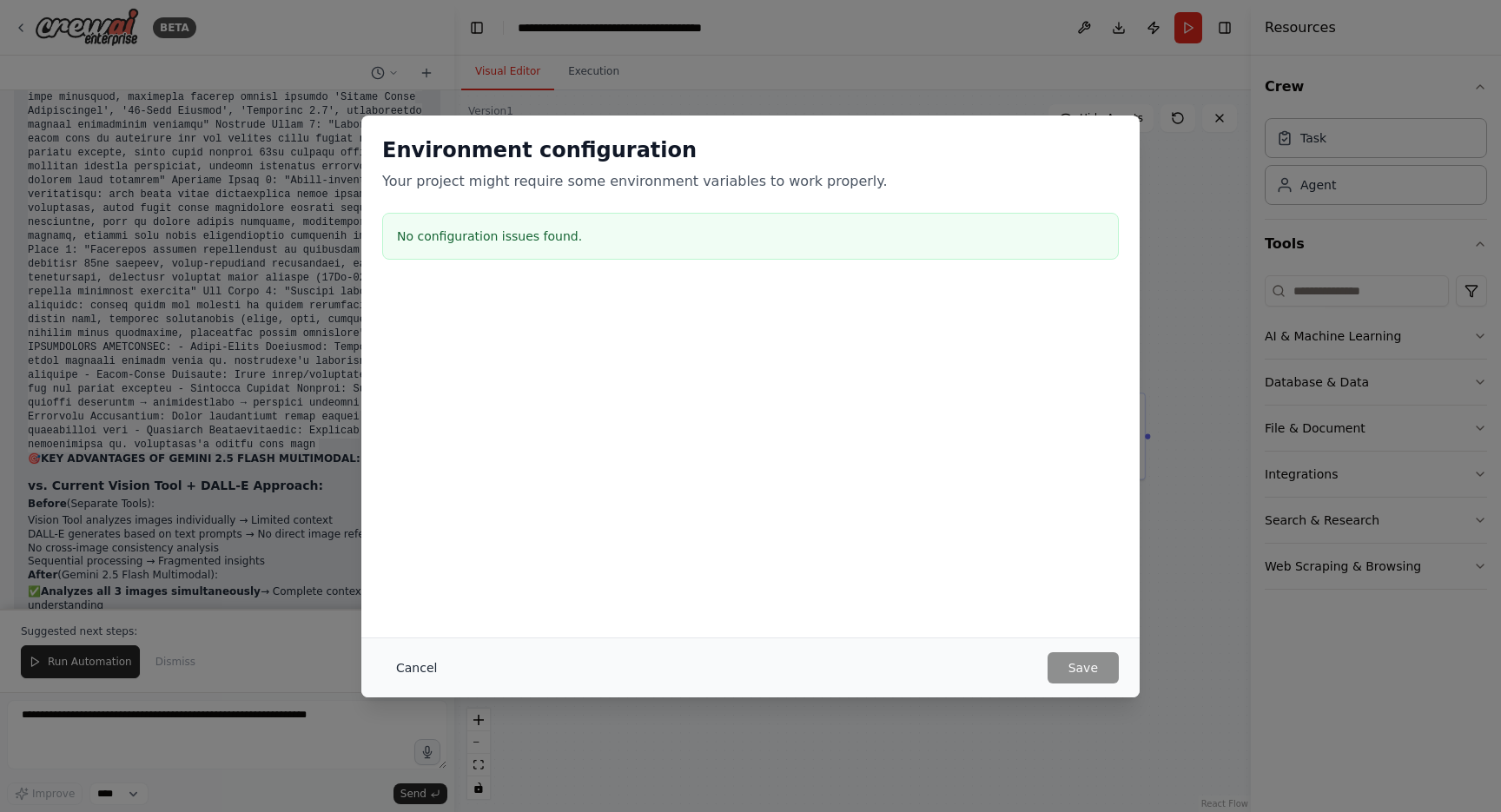
click at [419, 665] on button "Cancel" at bounding box center [417, 668] width 68 height 32
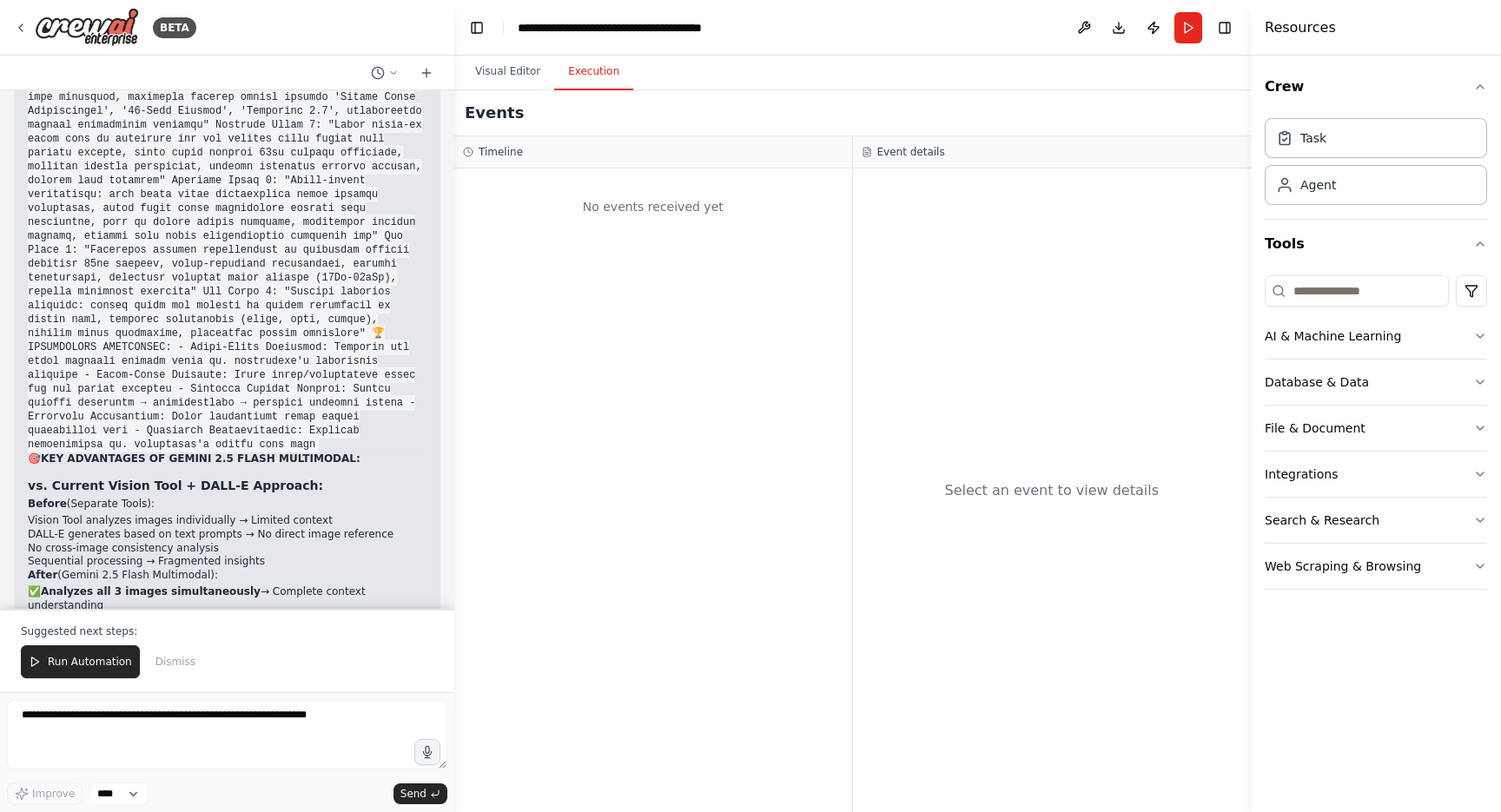
click at [595, 77] on button "Execution" at bounding box center [593, 73] width 79 height 37
click at [523, 74] on button "Visual Editor" at bounding box center [508, 73] width 93 height 37
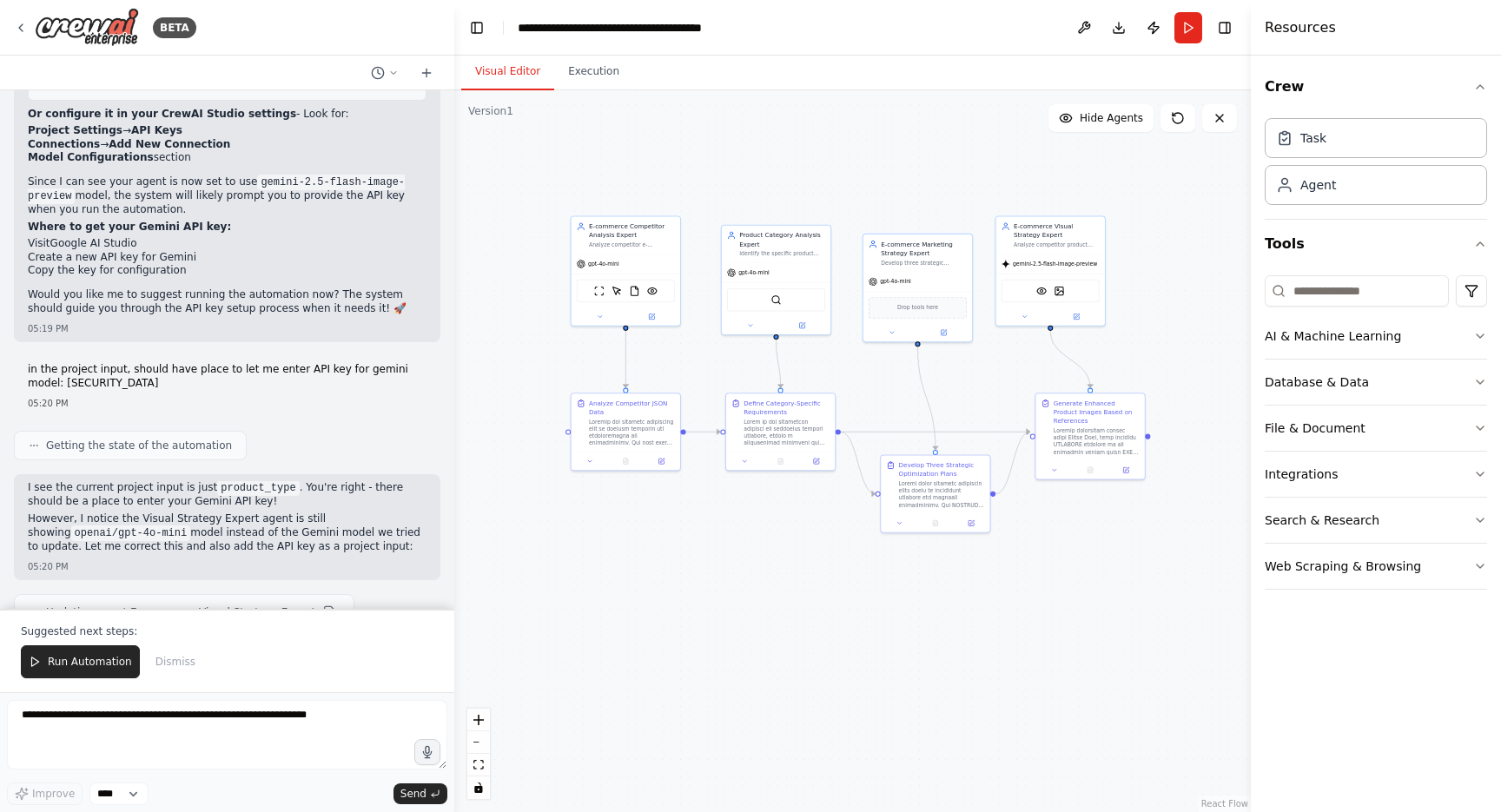
scroll to position [24940, 0]
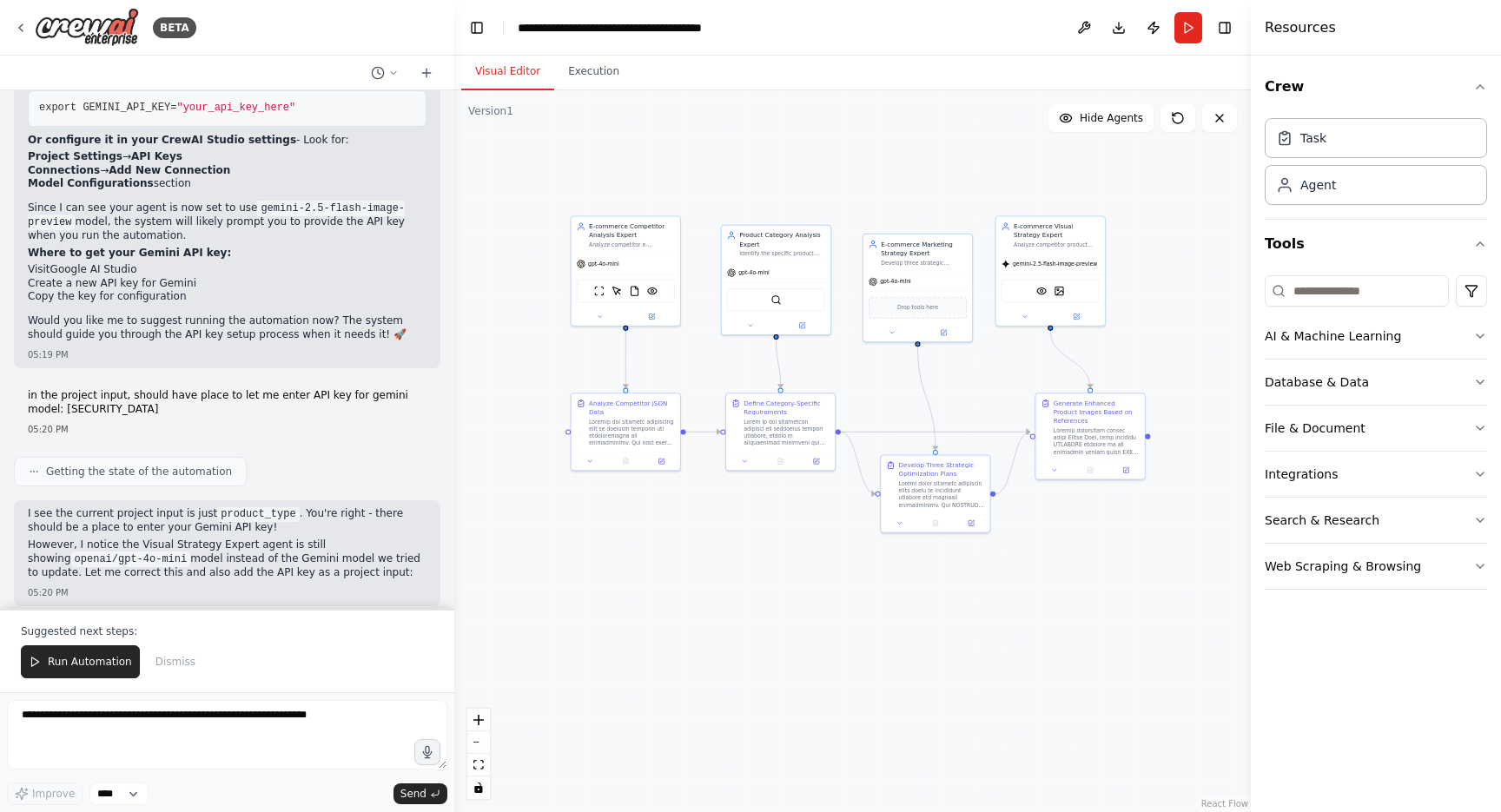
drag, startPoint x: 33, startPoint y: 256, endPoint x: 281, endPoint y: 256, distance: 248.0
copy code "[SECURITY_DATA]"
click at [477, 22] on button "Toggle Left Sidebar" at bounding box center [477, 28] width 25 height 24
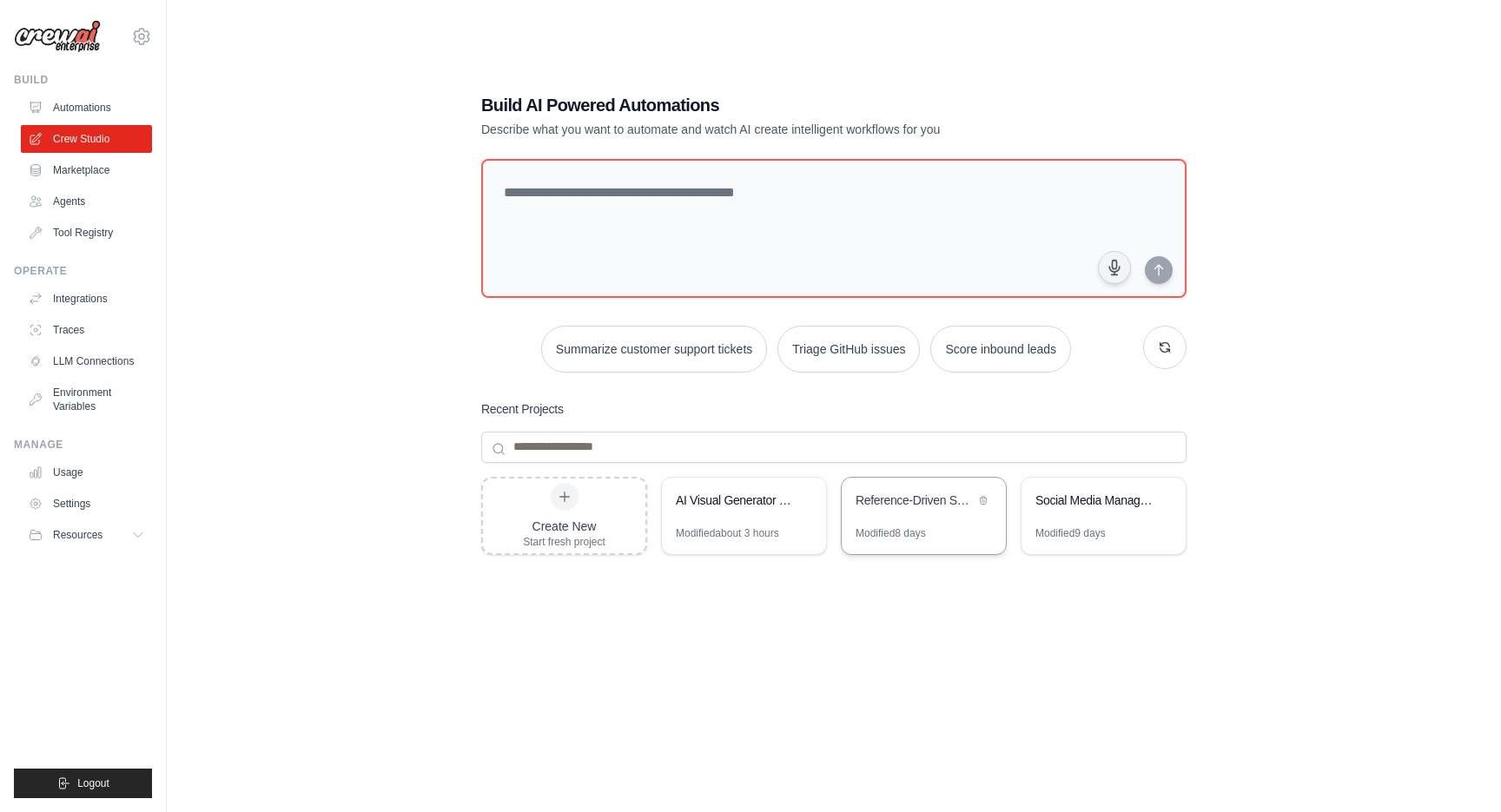
click at [912, 493] on div "Reference-Driven Shopee Creator" at bounding box center [915, 500] width 119 height 18
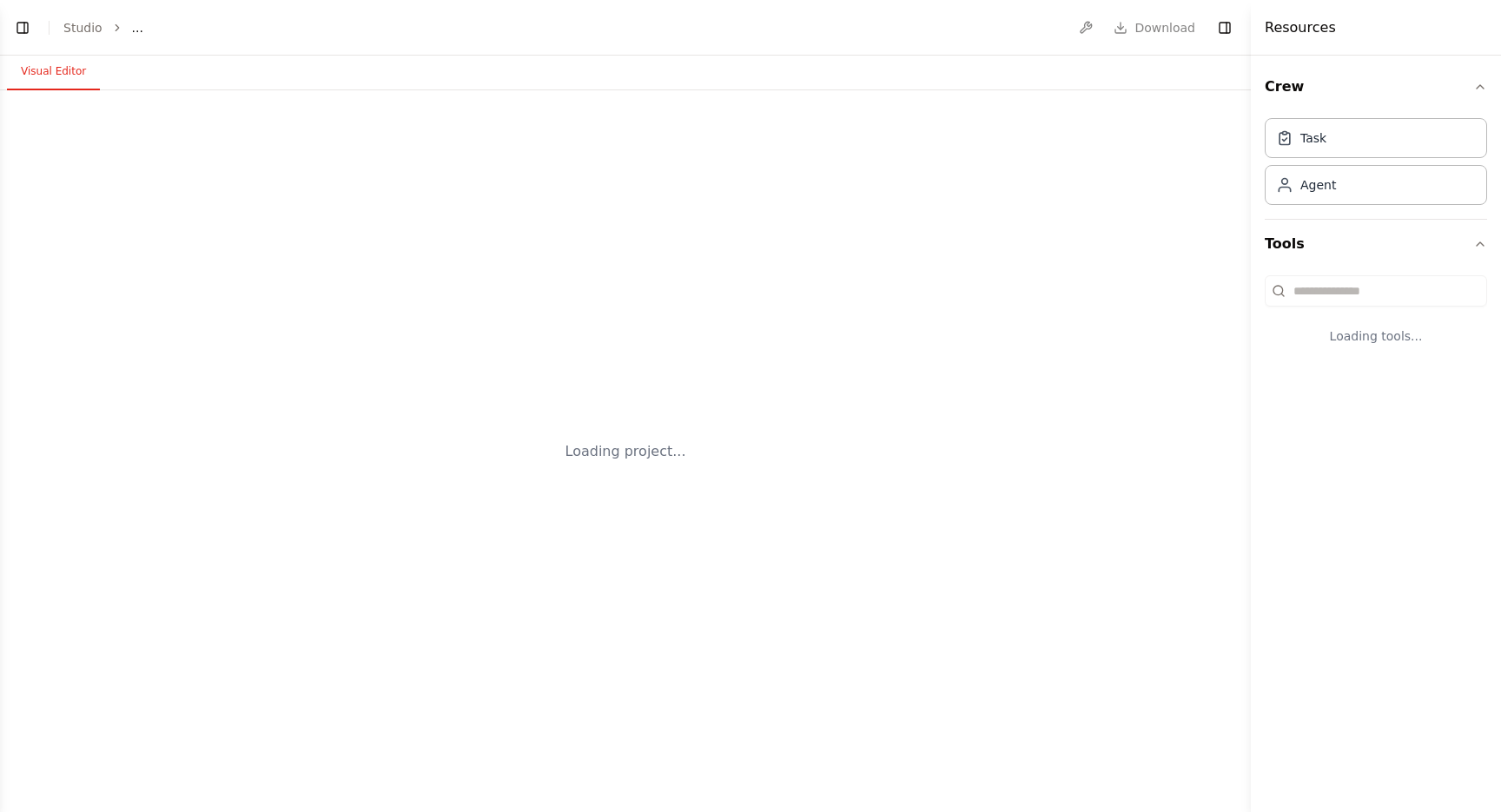
select select "****"
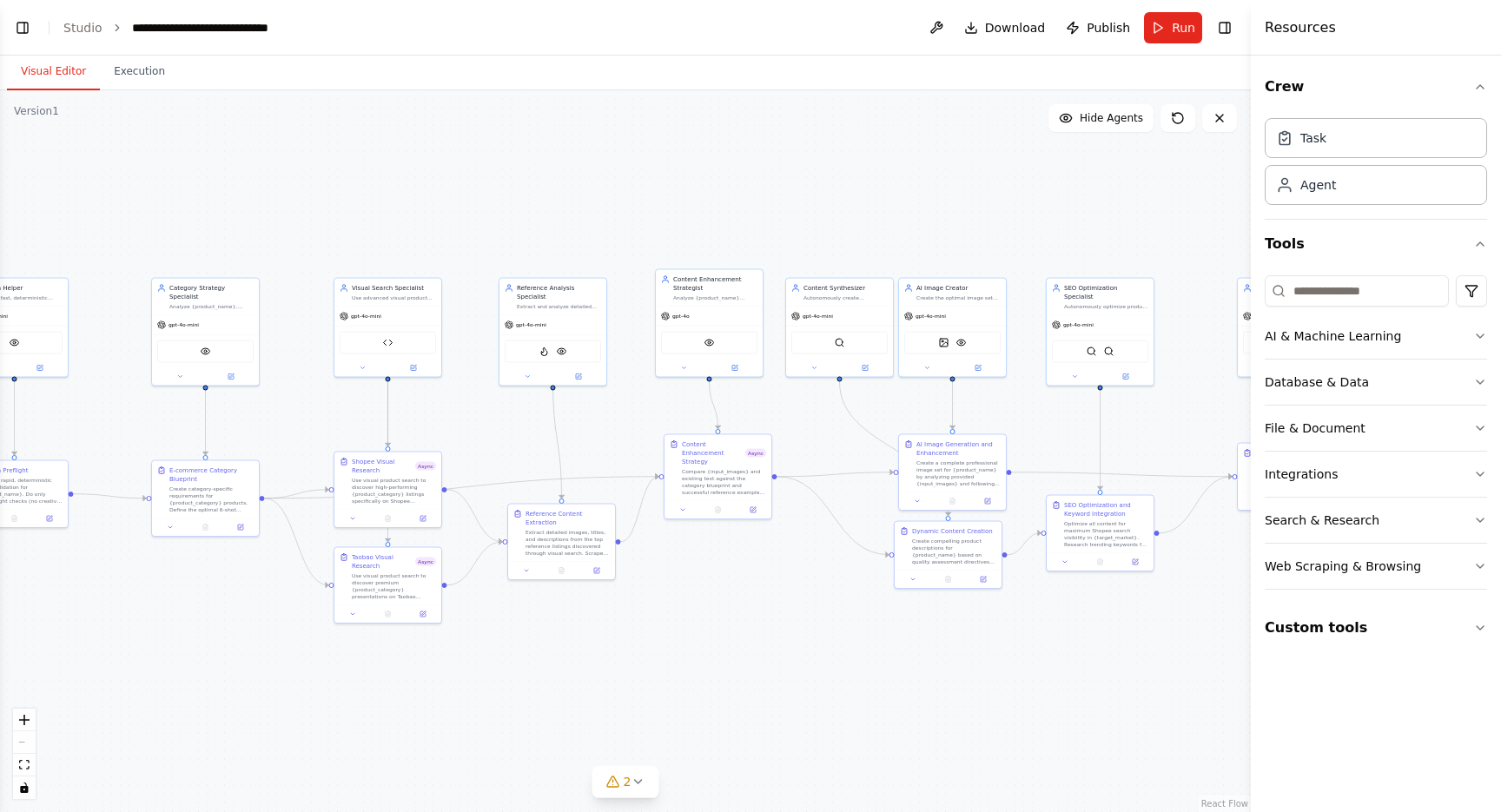
drag, startPoint x: 978, startPoint y: 662, endPoint x: 707, endPoint y: 635, distance: 272.3
click at [707, 635] on div ".deletable-edge-delete-btn { width: 20px; height: 20px; border: 0px solid #ffff…" at bounding box center [625, 451] width 1251 height 722
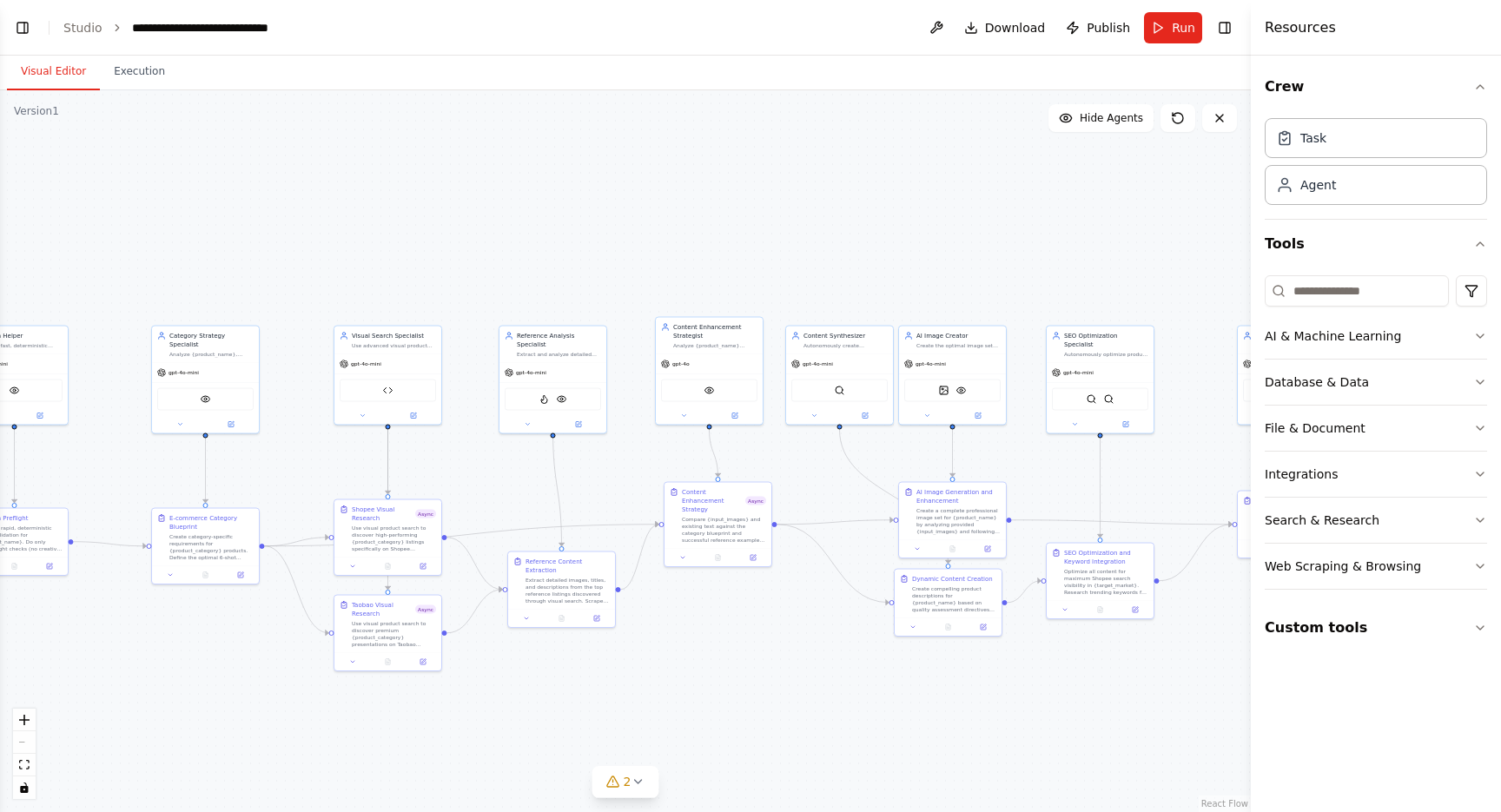
drag, startPoint x: 951, startPoint y: 178, endPoint x: 951, endPoint y: 228, distance: 50.0
click at [951, 228] on div ".deletable-edge-delete-btn { width: 20px; height: 20px; border: 0px solid #ffff…" at bounding box center [625, 451] width 1251 height 722
click at [950, 23] on button at bounding box center [936, 28] width 28 height 32
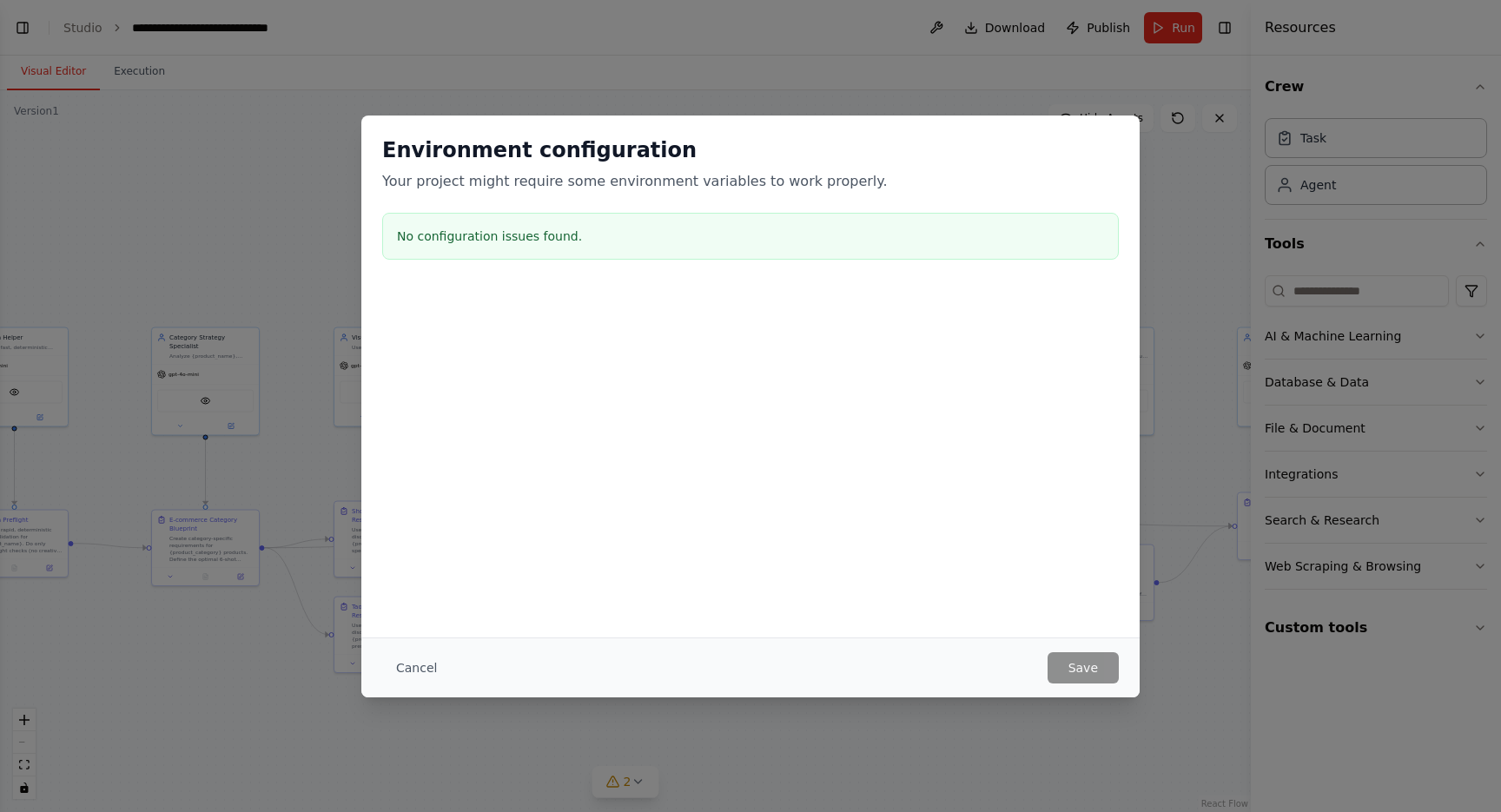
click at [531, 234] on h3 "No configuration issues found." at bounding box center [751, 236] width 707 height 18
click at [417, 670] on button "Cancel" at bounding box center [417, 668] width 68 height 32
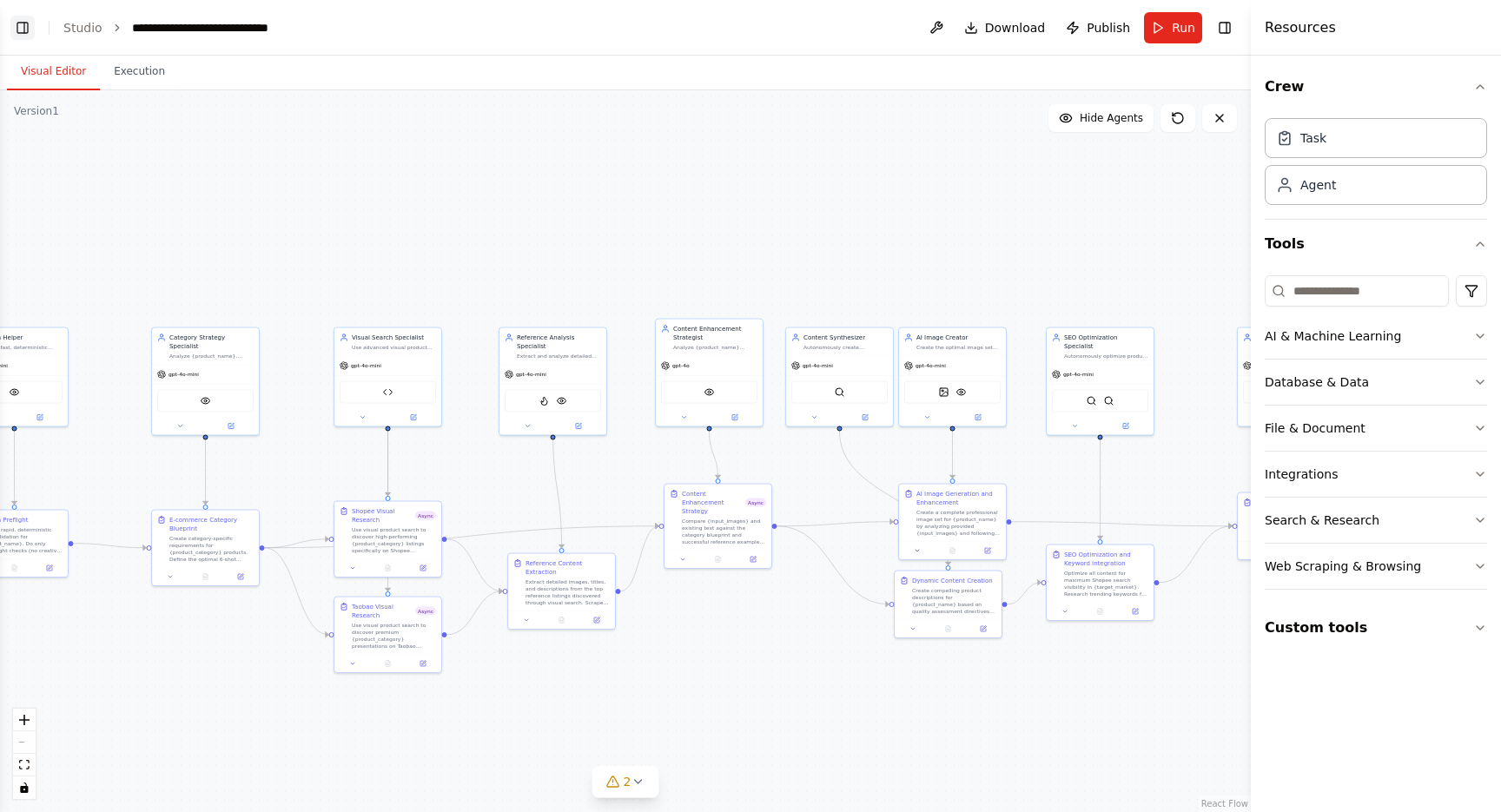
click at [21, 34] on button "Toggle Left Sidebar" at bounding box center [23, 28] width 25 height 24
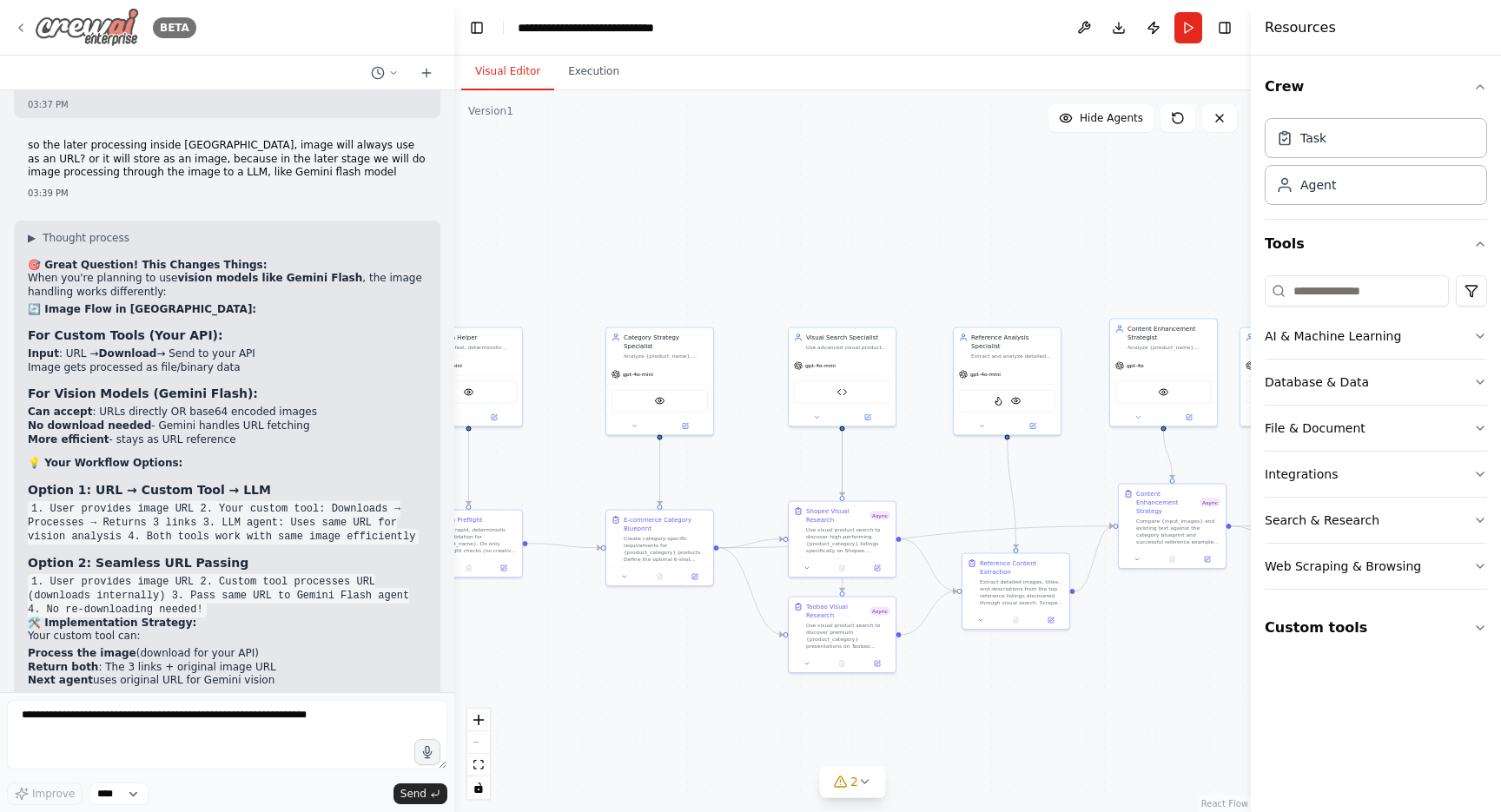
click at [21, 31] on icon at bounding box center [21, 28] width 14 height 14
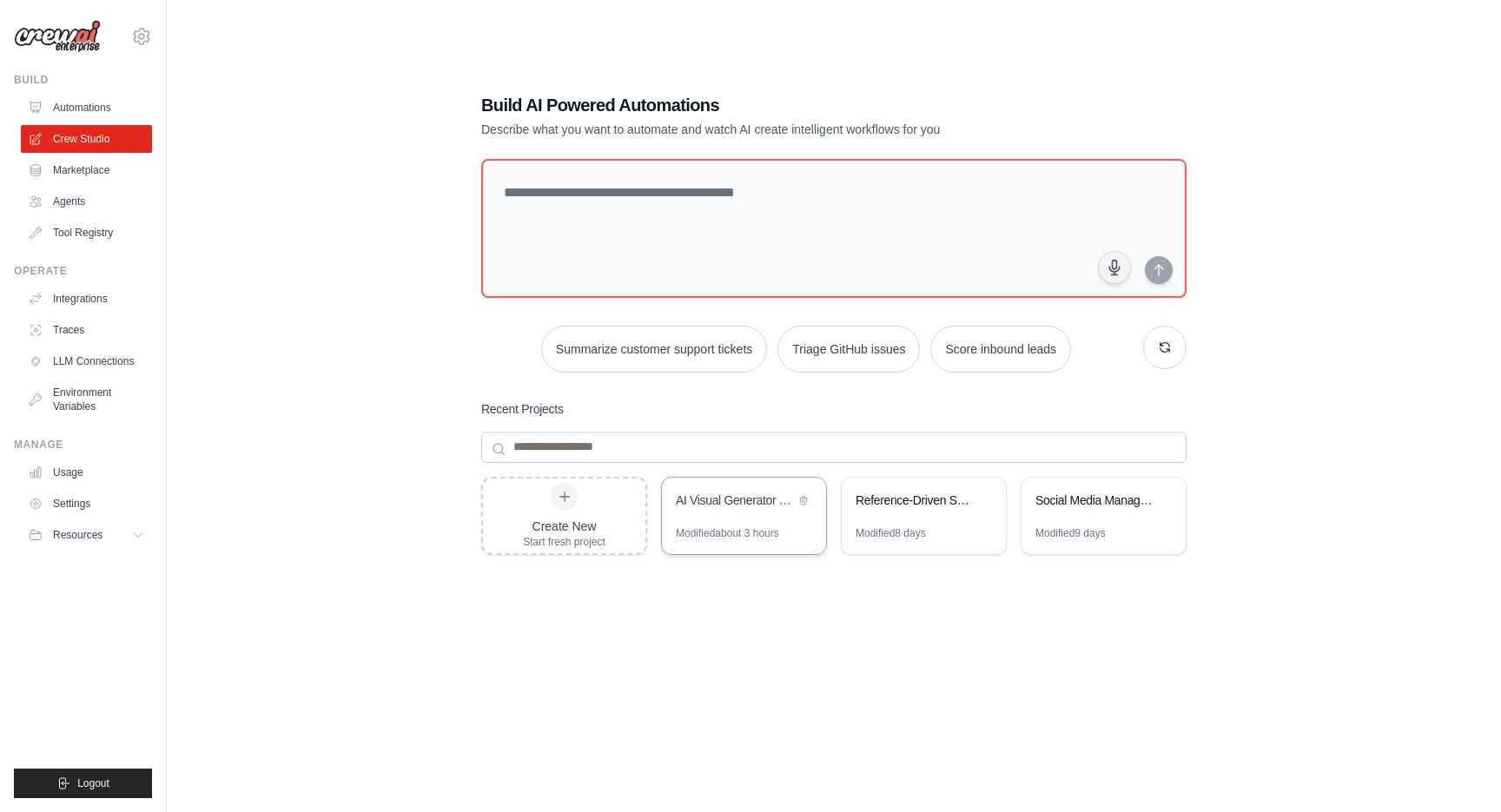
click at [738, 506] on div "AI Visual Generator - E-commerce Optimizer" at bounding box center [735, 500] width 119 height 18
click at [716, 521] on div "AI Visual Generator - E-commerce Optimizer" at bounding box center [744, 502] width 165 height 49
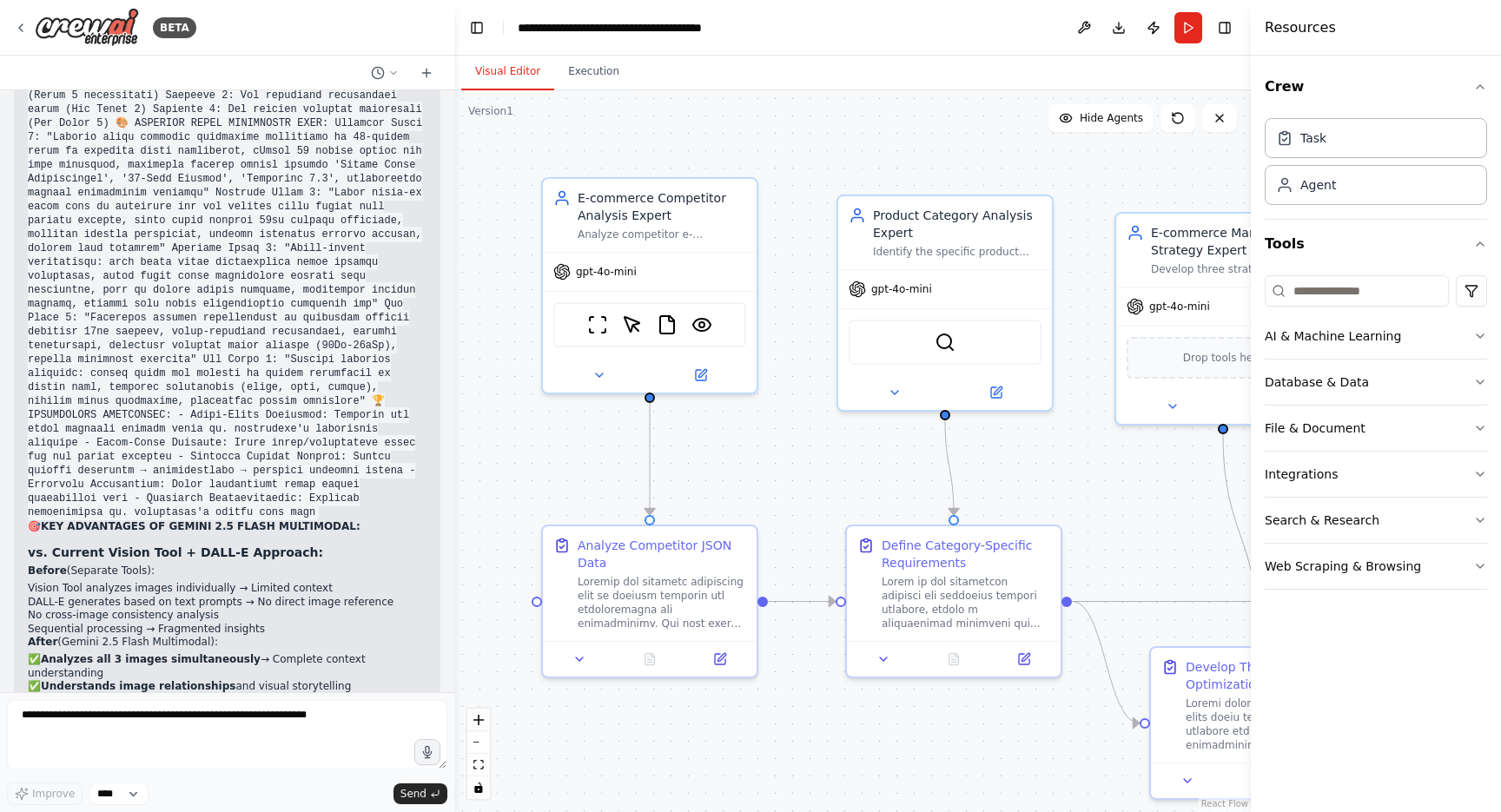
scroll to position [33428, 0]
click at [45, 23] on img at bounding box center [87, 27] width 104 height 39
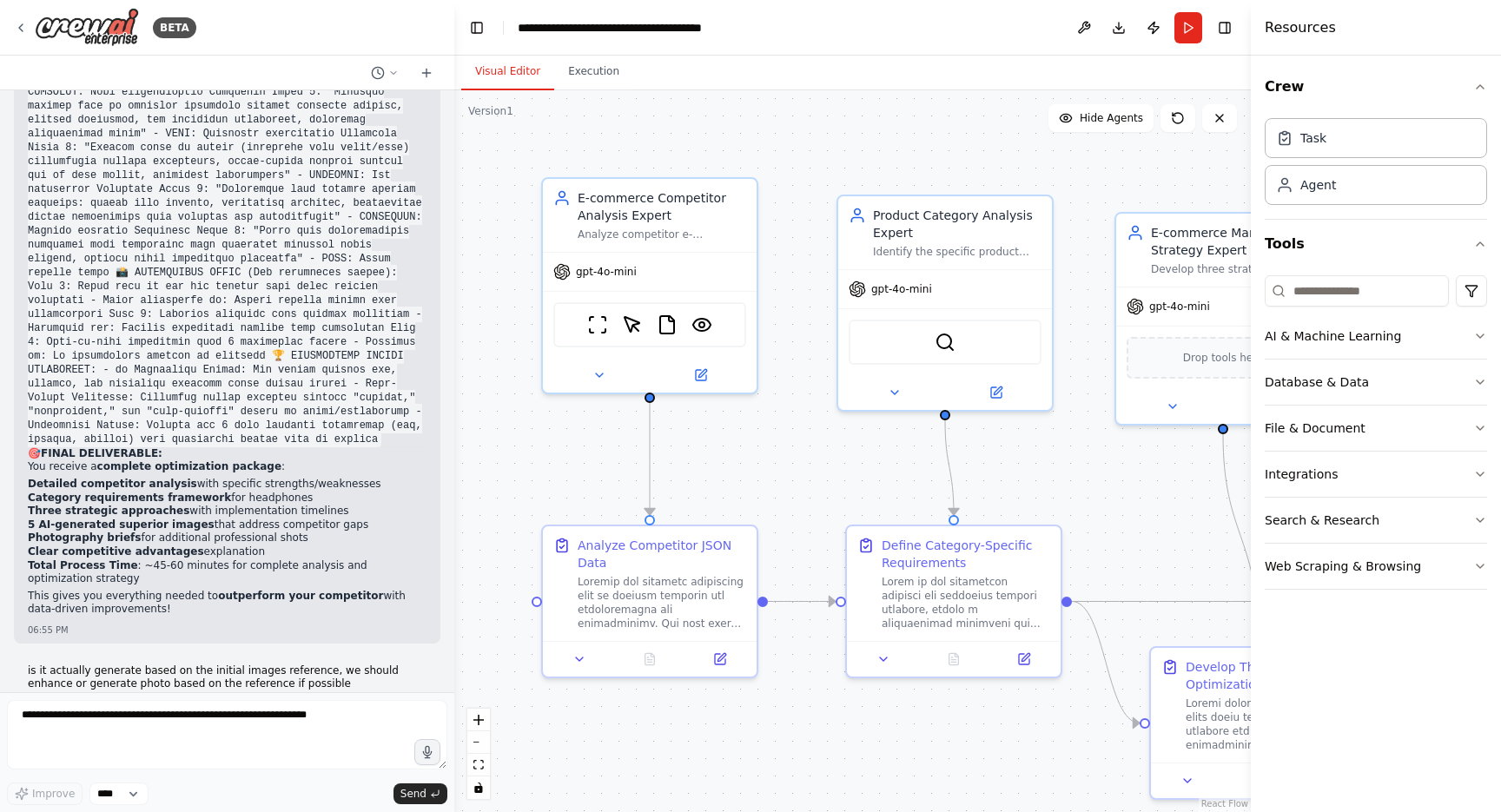
scroll to position [29067, 0]
drag, startPoint x: 289, startPoint y: 246, endPoint x: 37, endPoint y: 217, distance: 253.7
click at [37, 217] on div "Hello! I'm the CrewAI assistant. What kind of automation do you want to build? …" at bounding box center [227, 391] width 454 height 602
copy p "is it actually generate based on the initial images reference, we should enhanc…"
click at [574, 84] on button "Execution" at bounding box center [593, 73] width 79 height 37
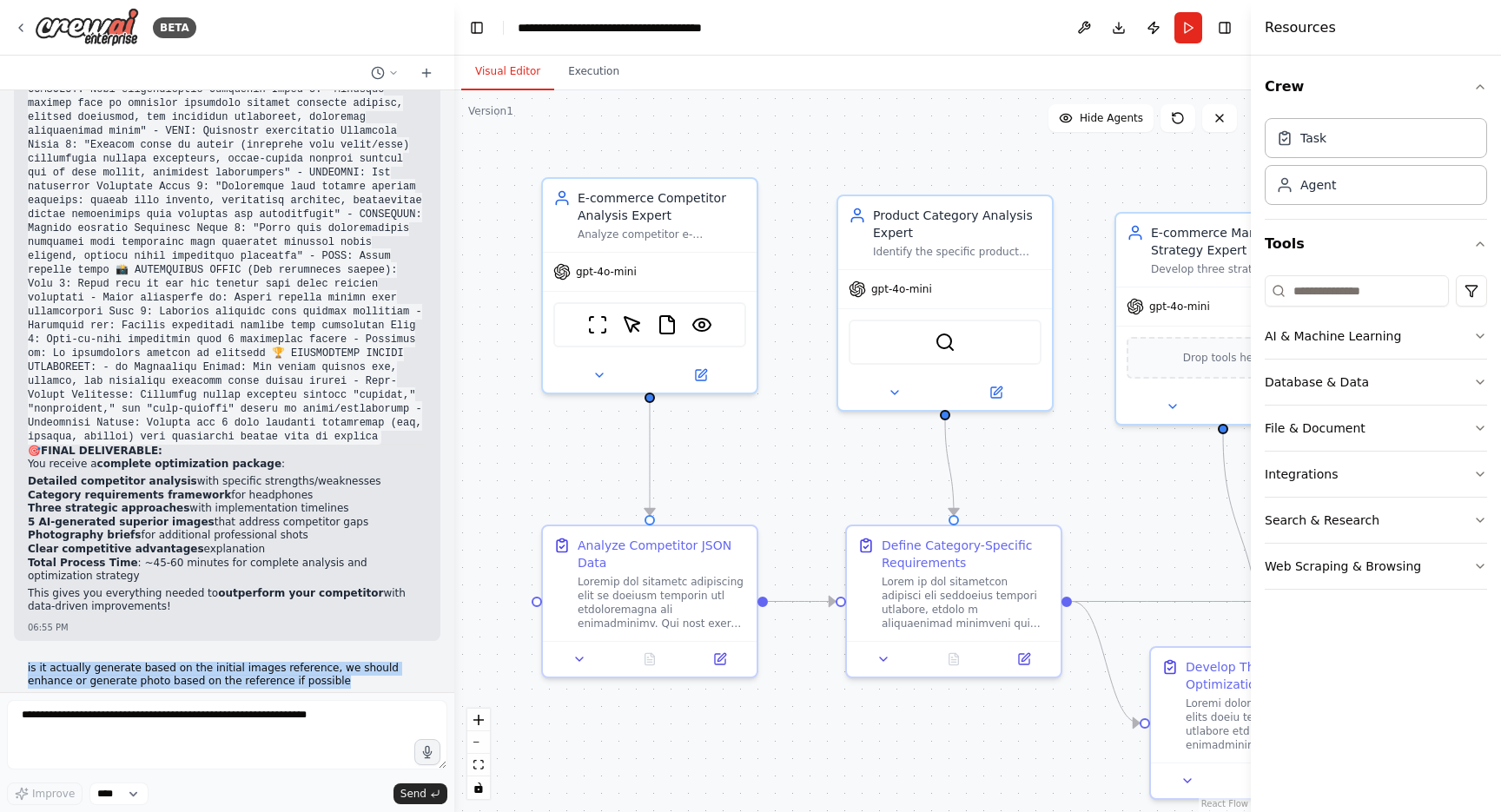
click at [520, 80] on button "Visual Editor" at bounding box center [508, 73] width 93 height 37
click at [37, 28] on img at bounding box center [87, 27] width 104 height 39
